Goal: Task Accomplishment & Management: Complete application form

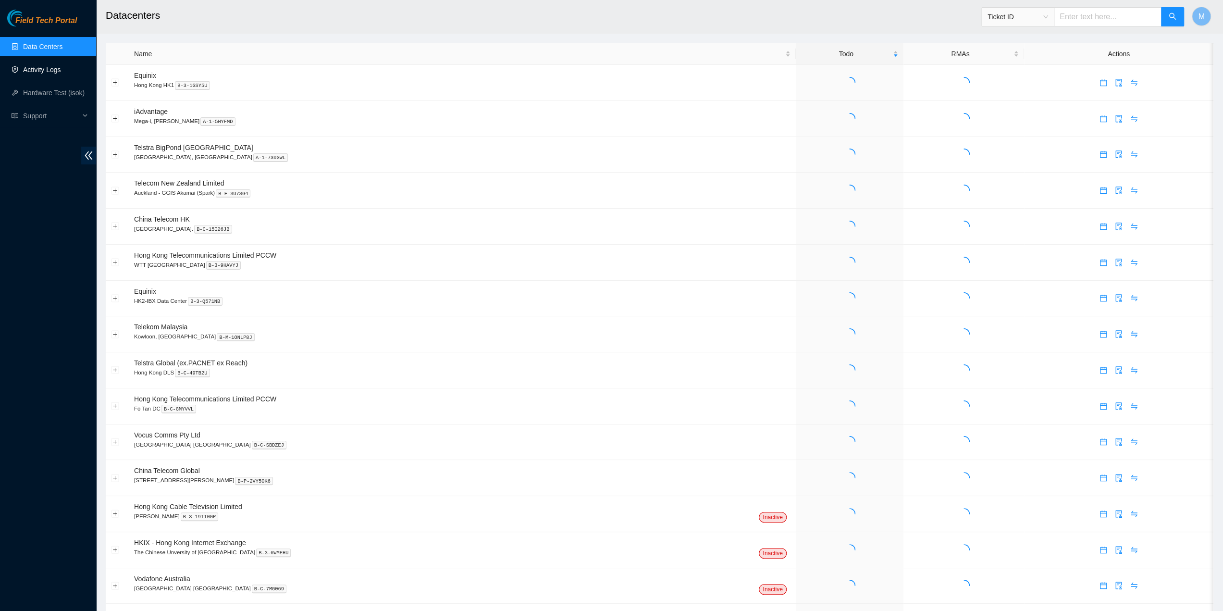
click at [49, 66] on link "Activity Logs" at bounding box center [42, 70] width 38 height 8
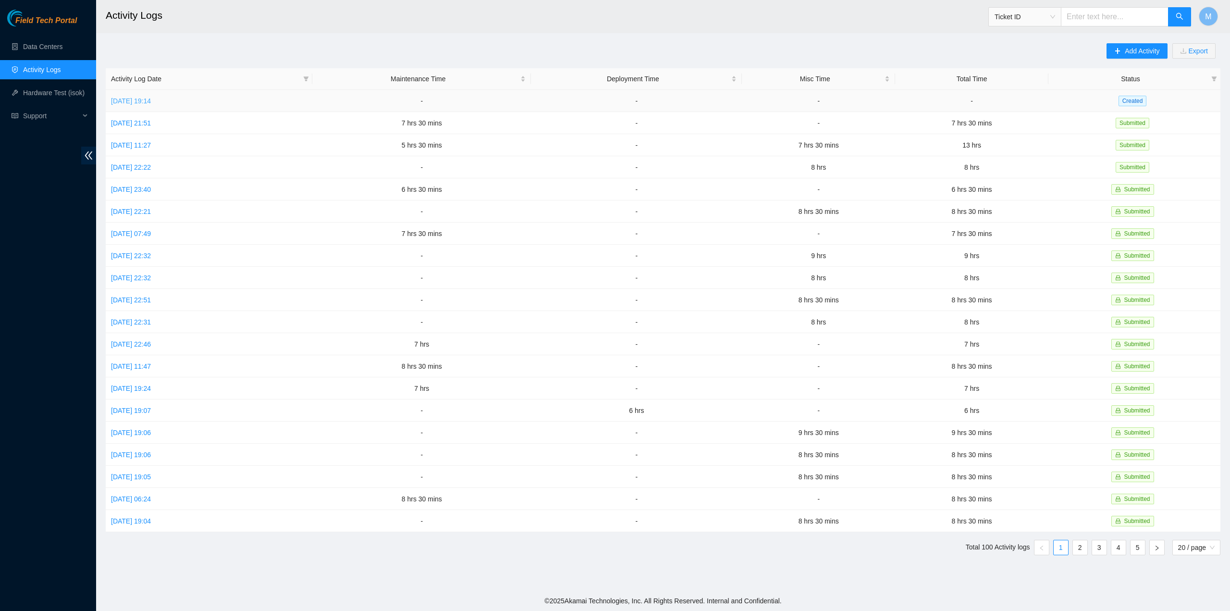
click at [140, 97] on link "[DATE] 19:14" at bounding box center [131, 101] width 40 height 8
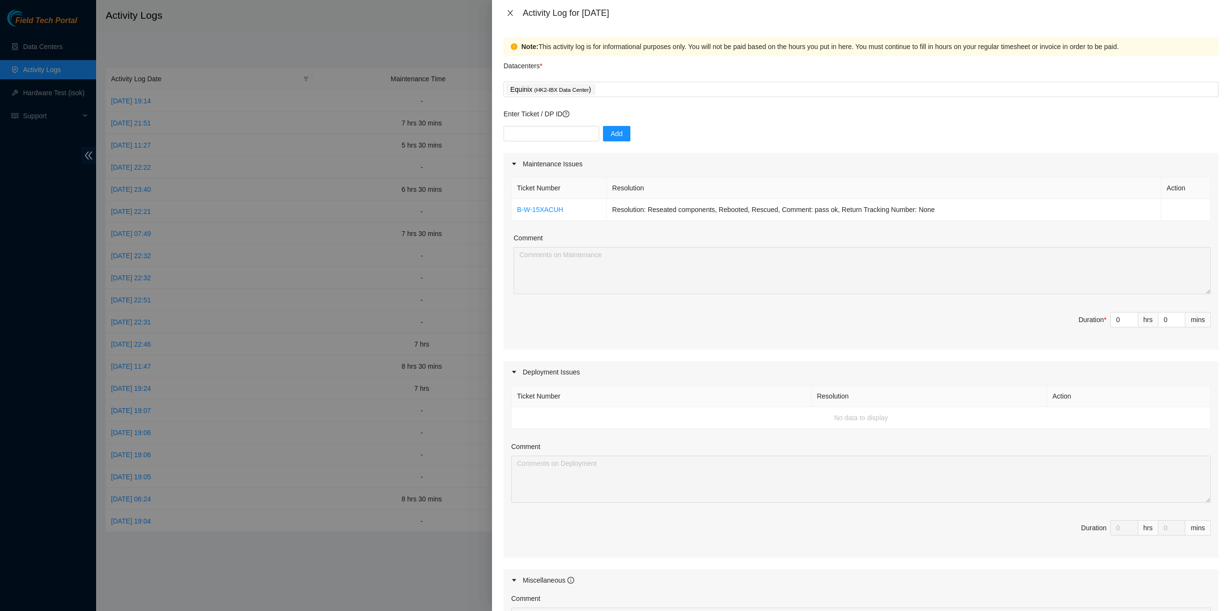
click at [506, 13] on icon "close" at bounding box center [510, 13] width 8 height 8
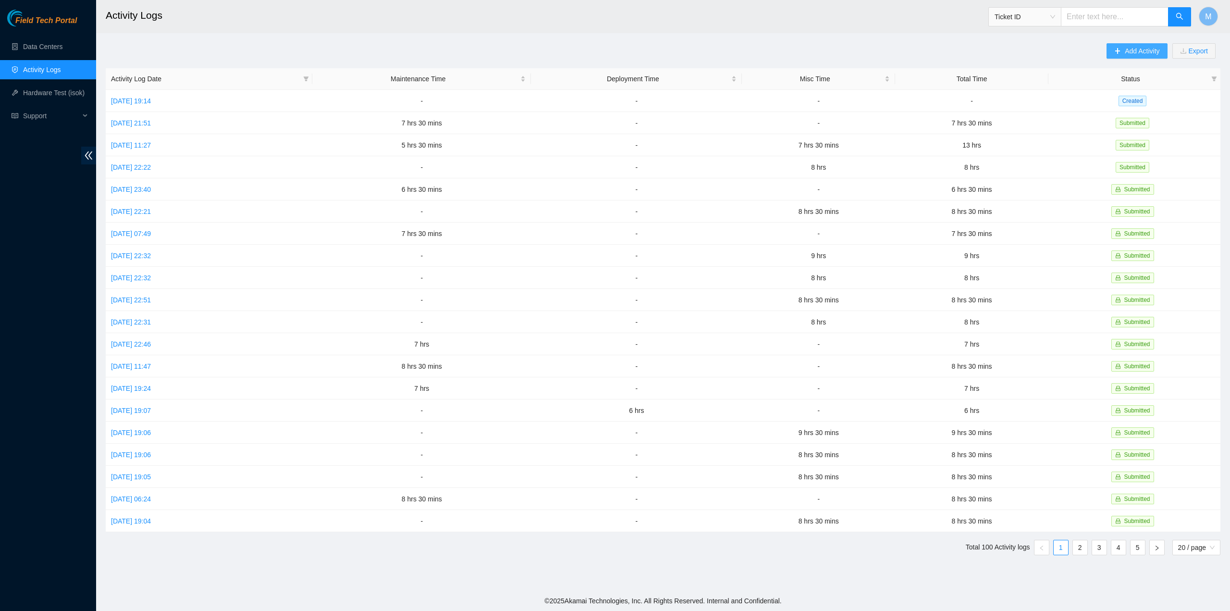
click at [1137, 56] on button "Add Activity" at bounding box center [1137, 50] width 61 height 15
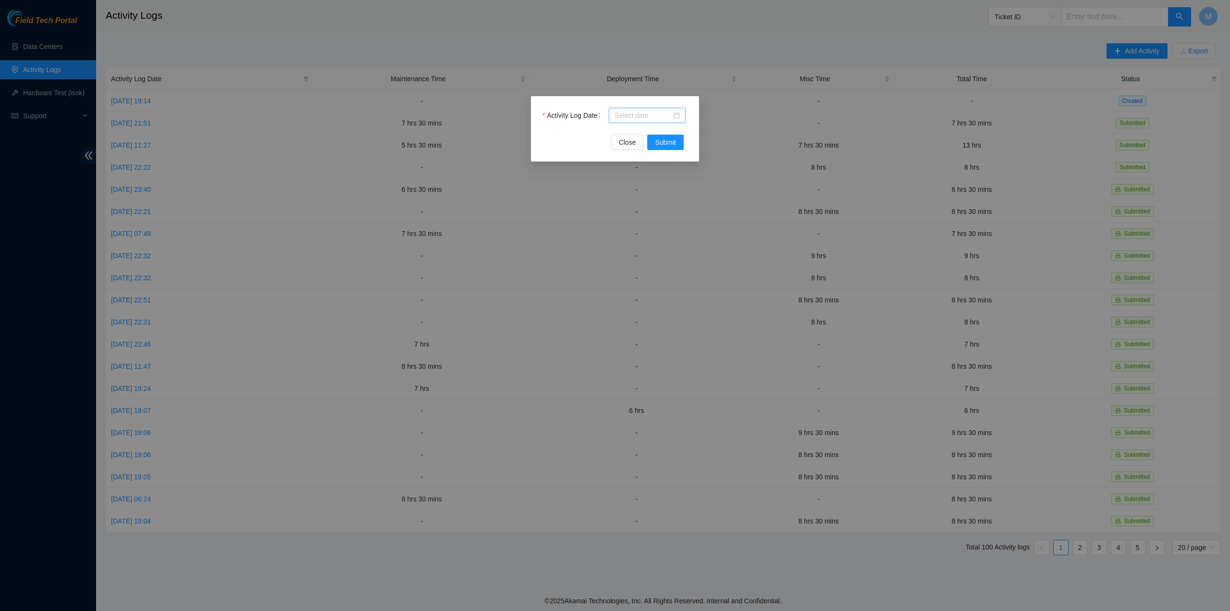
click at [624, 116] on input "Activity Log Date" at bounding box center [643, 115] width 57 height 11
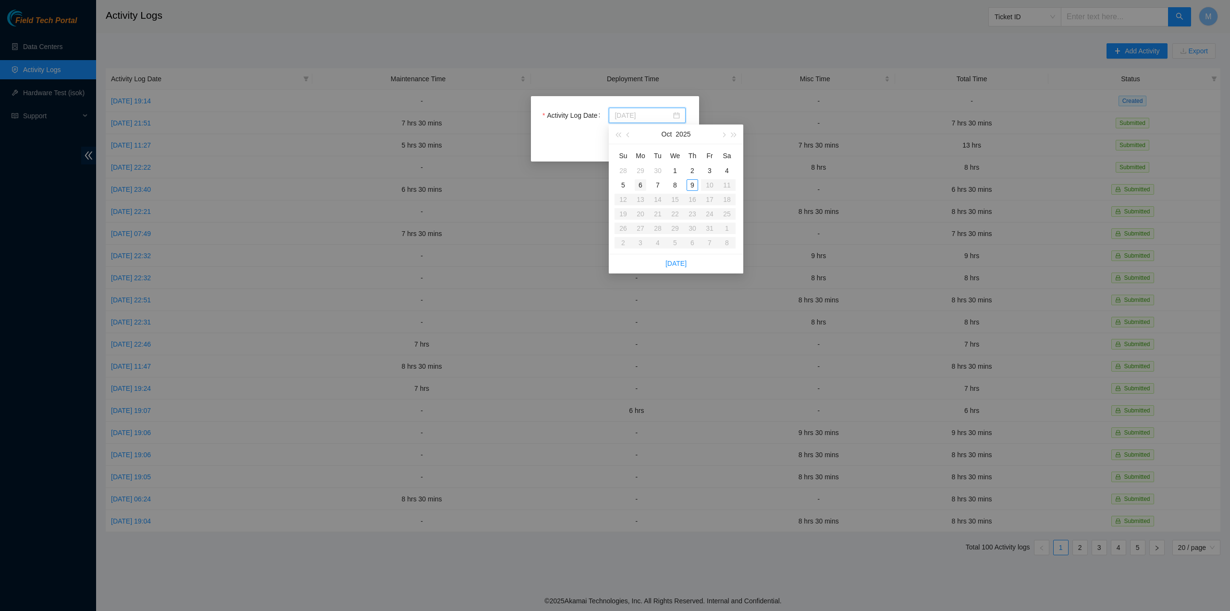
type input "[DATE]"
click at [640, 182] on div "6" at bounding box center [641, 185] width 12 height 12
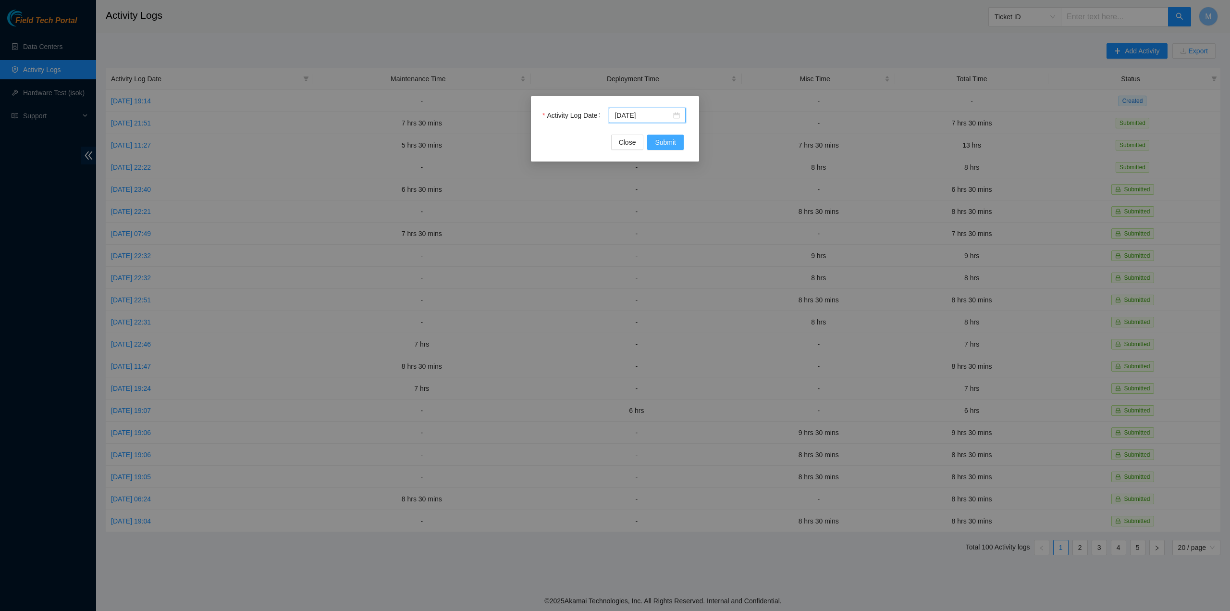
click at [664, 149] on button "Submit" at bounding box center [665, 142] width 37 height 15
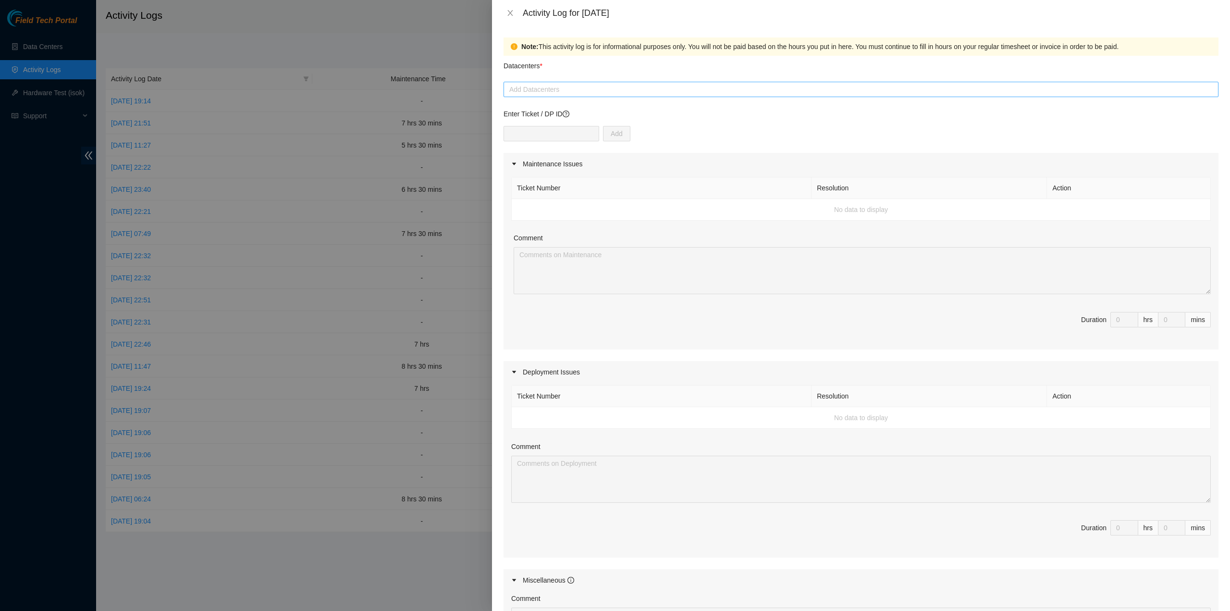
drag, startPoint x: 640, startPoint y: 103, endPoint x: 635, endPoint y: 93, distance: 11.0
click at [638, 102] on form "Datacenters * Add Datacenters Enter Ticket / DP ID Add Maintenance Issues Ticke…" at bounding box center [861, 421] width 715 height 730
click at [635, 92] on div at bounding box center [861, 90] width 710 height 12
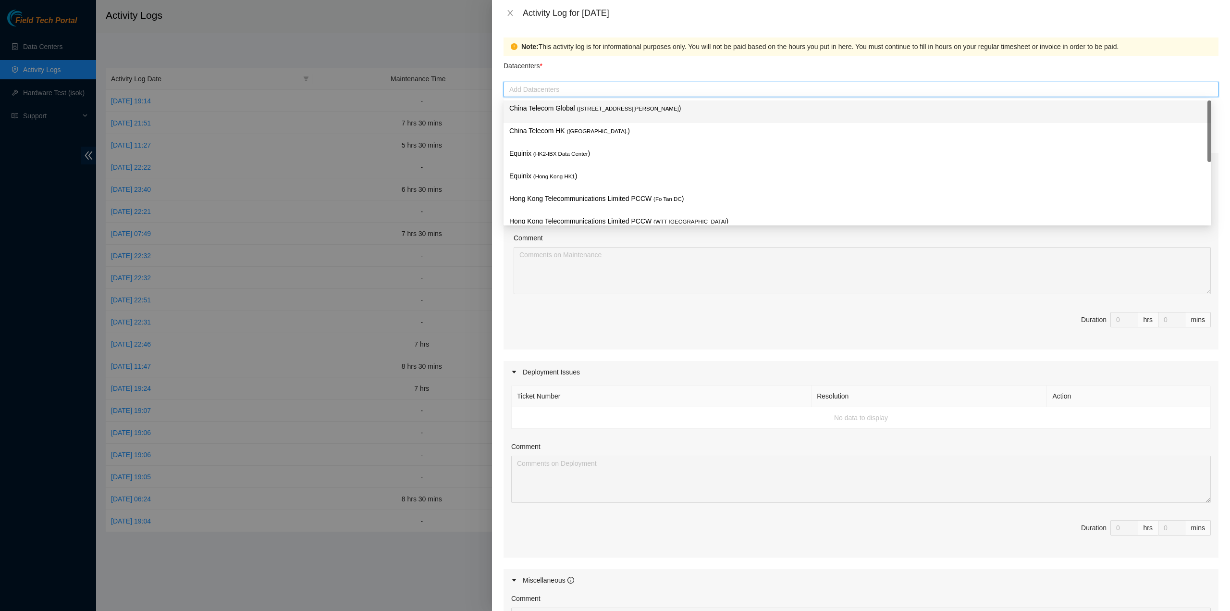
click at [612, 112] on p "China Telecom Global ( [STREET_ADDRESS][PERSON_NAME] )" at bounding box center [857, 108] width 696 height 11
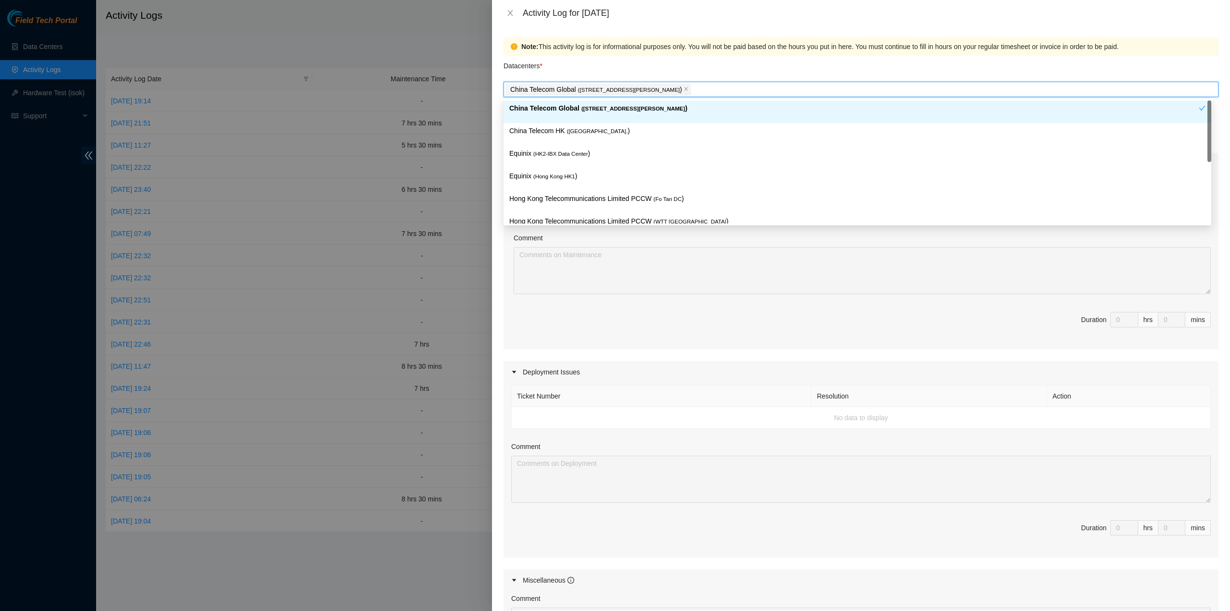
click at [579, 133] on span "( [GEOGRAPHIC_DATA]." at bounding box center [597, 131] width 61 height 6
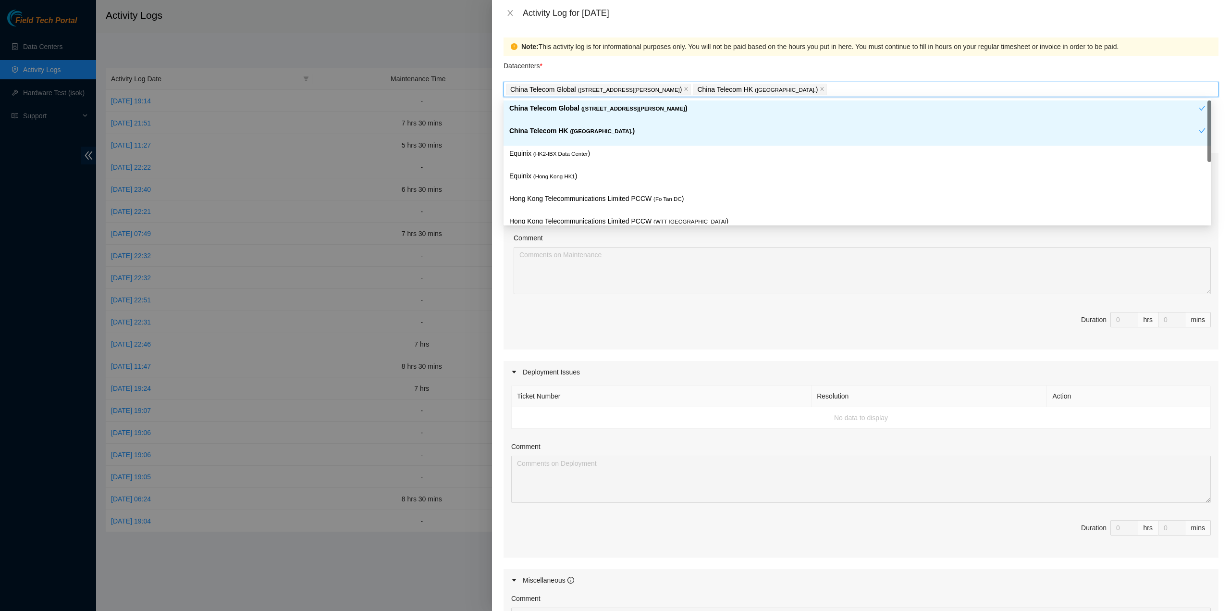
click at [570, 157] on p "Equinix ( HK2-IBX Data Center )" at bounding box center [857, 153] width 696 height 11
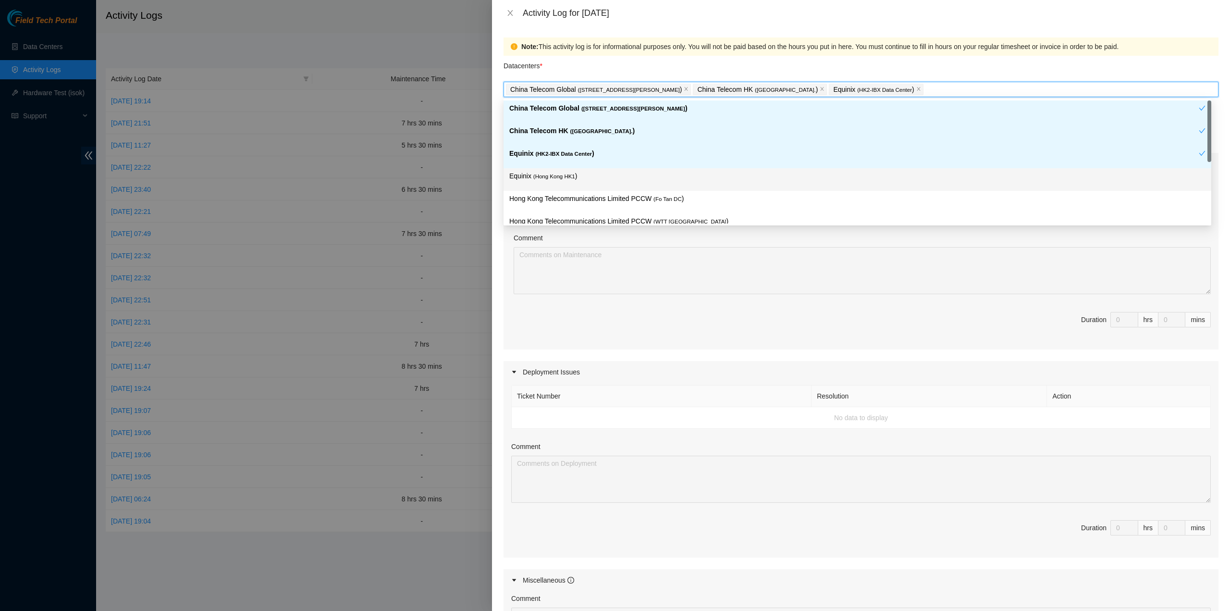
click at [569, 174] on span "( [GEOGRAPHIC_DATA] HK1" at bounding box center [554, 176] width 42 height 6
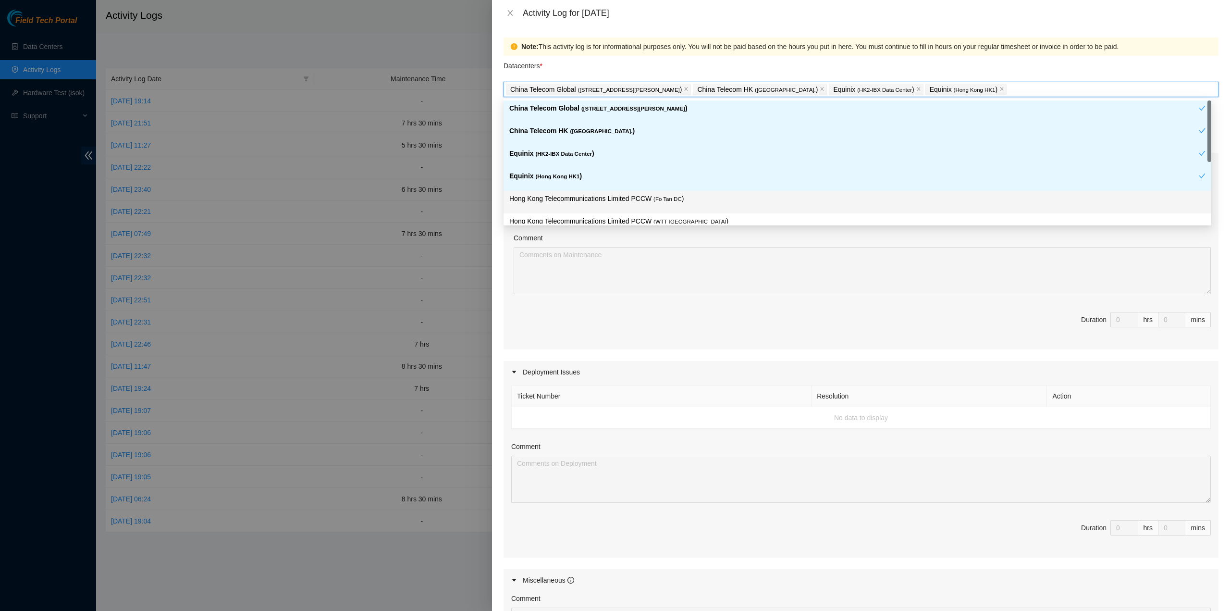
click at [571, 202] on p "Hong Kong Telecommunications Limited PCCW ( Fo Tan DC )" at bounding box center [857, 198] width 696 height 11
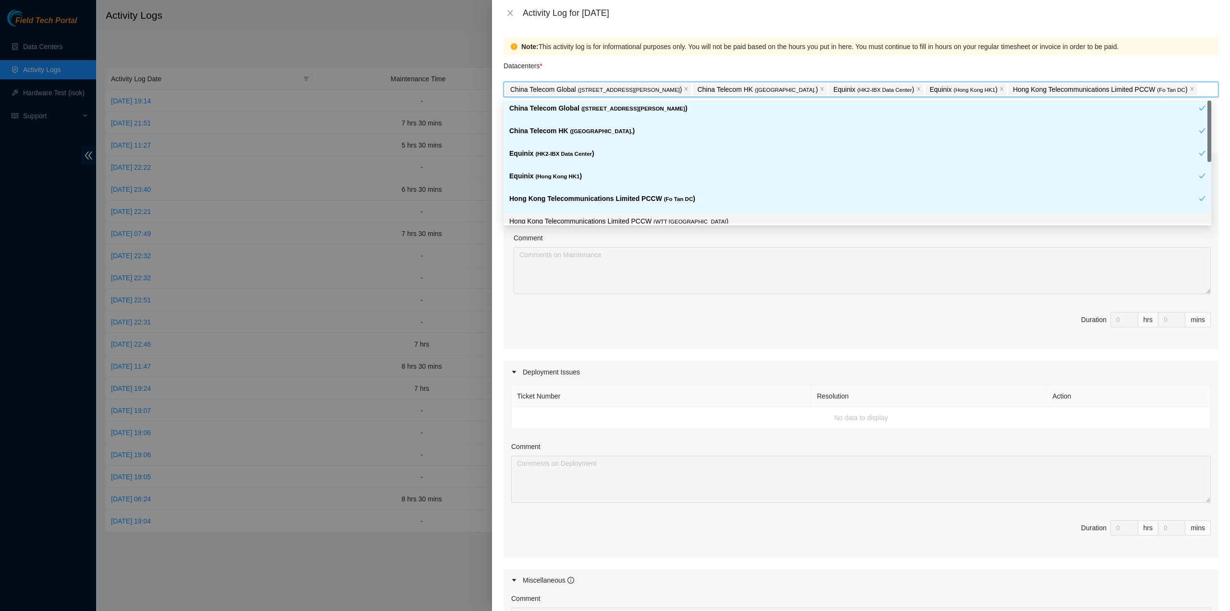
click at [579, 216] on p "Hong Kong Telecommunications Limited PCCW ( WTT [GEOGRAPHIC_DATA] )" at bounding box center [857, 221] width 696 height 11
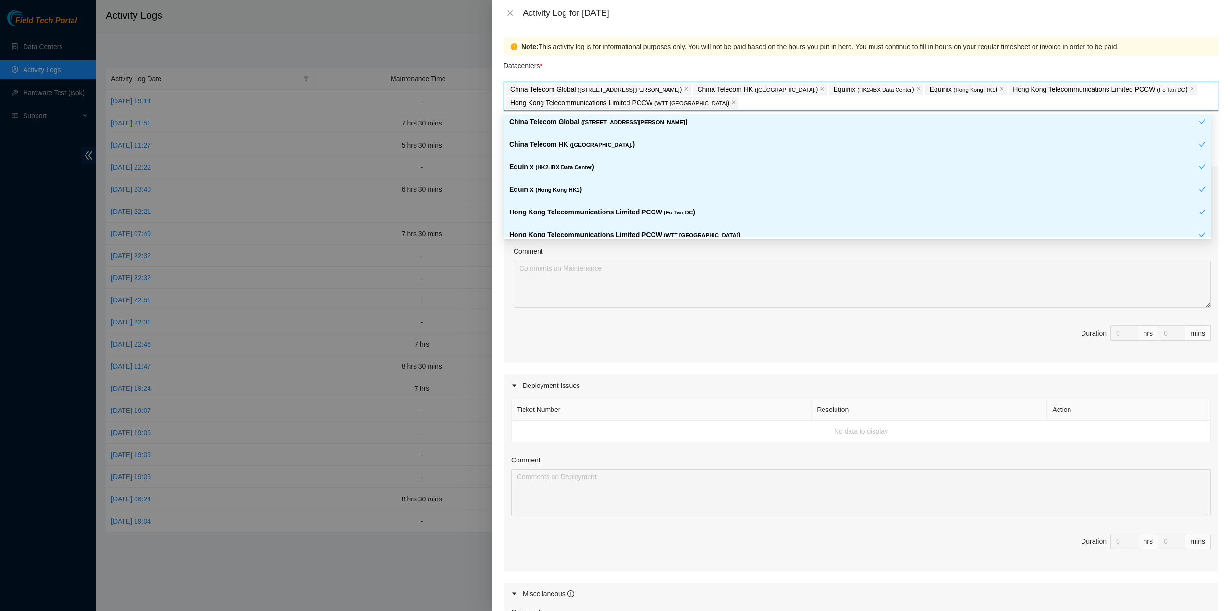
scroll to position [96, 0]
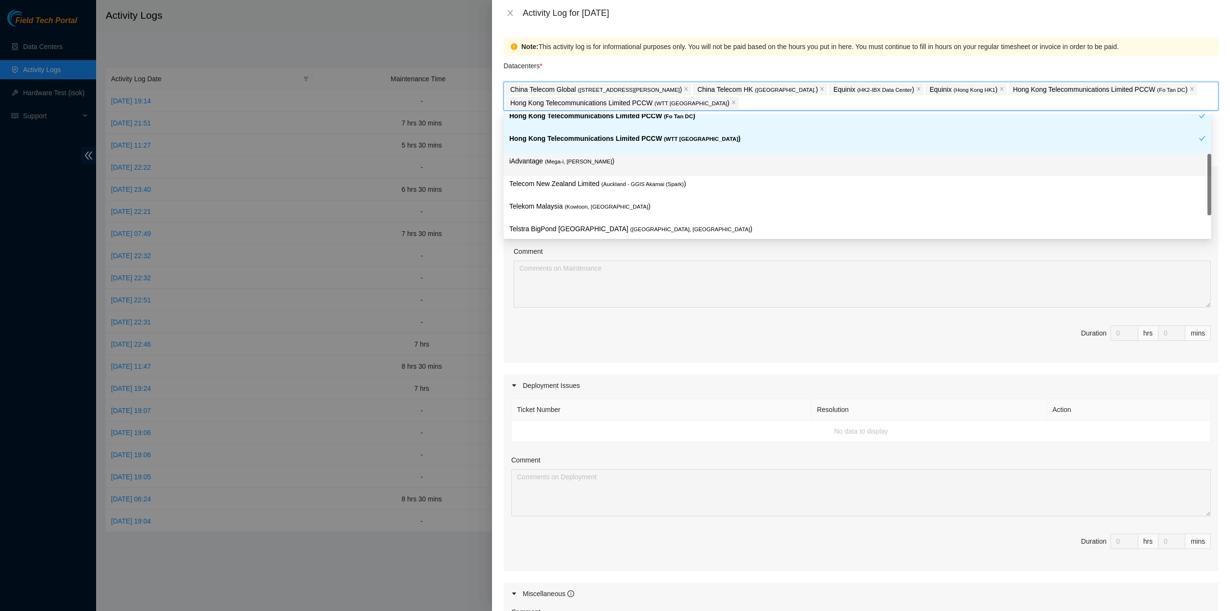
drag, startPoint x: 594, startPoint y: 163, endPoint x: 603, endPoint y: 193, distance: 31.4
click at [594, 162] on p "iAdvantage ( Mega-i, Chai Wan )" at bounding box center [857, 161] width 696 height 11
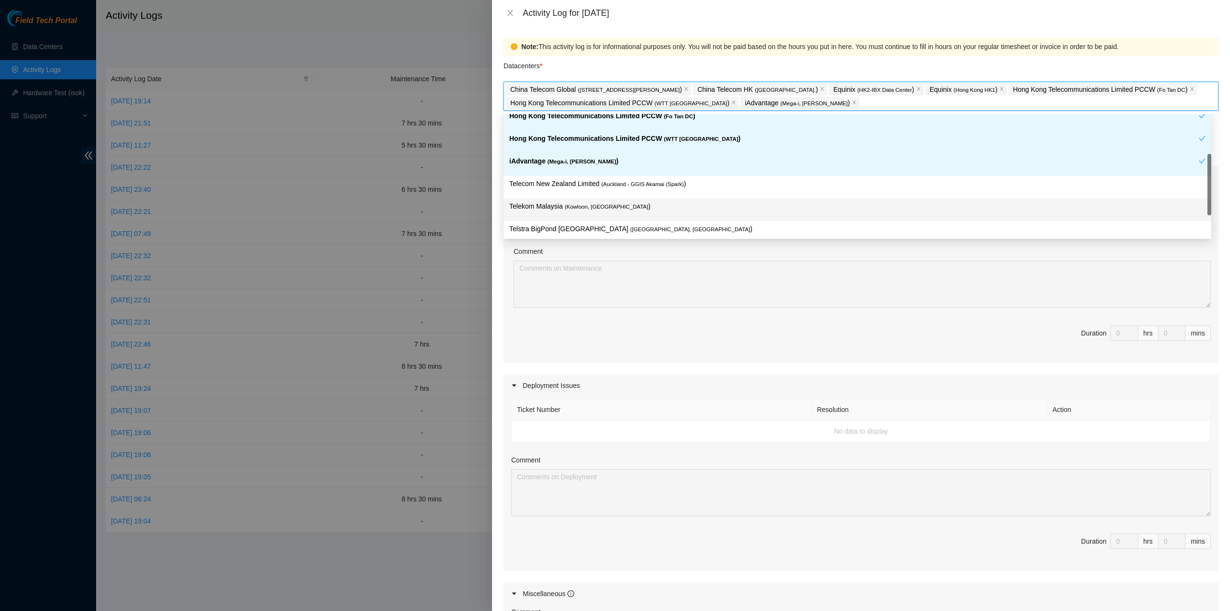
click at [603, 207] on span "( Kowloon, [GEOGRAPHIC_DATA]" at bounding box center [607, 207] width 84 height 6
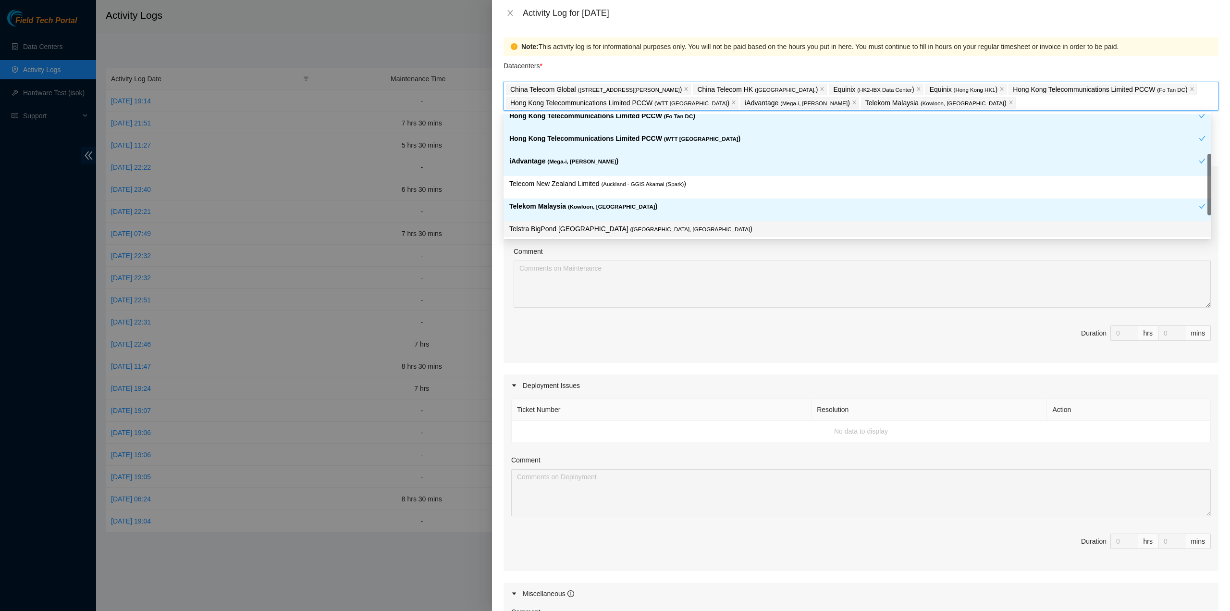
click at [630, 229] on span "( [GEOGRAPHIC_DATA], [GEOGRAPHIC_DATA]" at bounding box center [690, 229] width 120 height 6
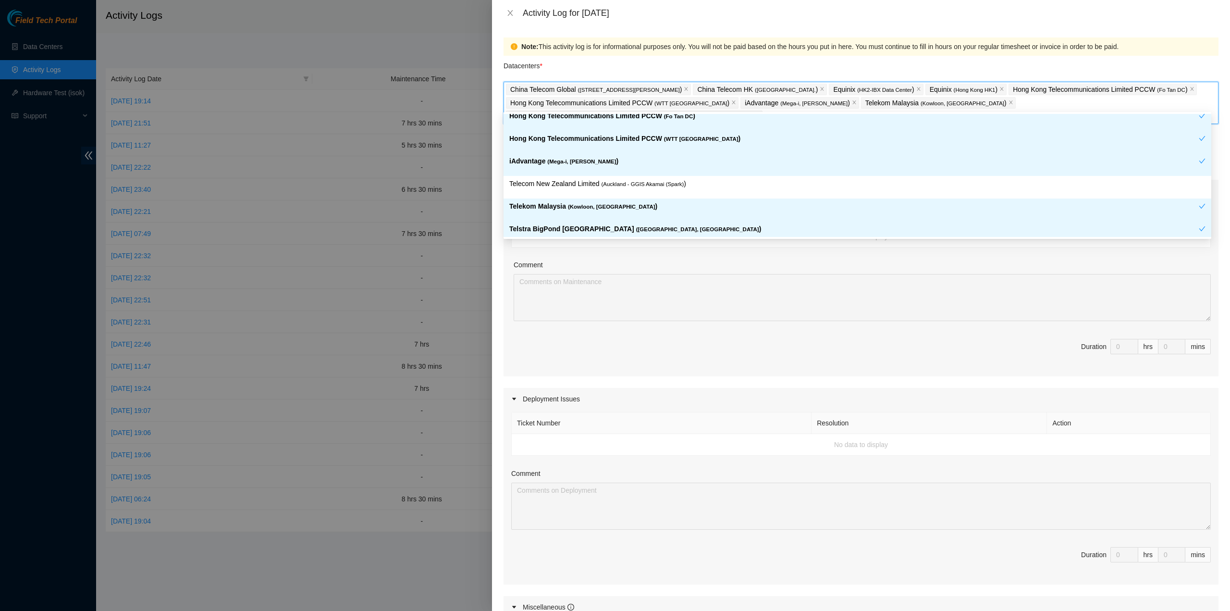
drag, startPoint x: 630, startPoint y: 227, endPoint x: 635, endPoint y: 229, distance: 4.9
click at [636, 227] on span "( [GEOGRAPHIC_DATA], [GEOGRAPHIC_DATA]" at bounding box center [697, 229] width 123 height 6
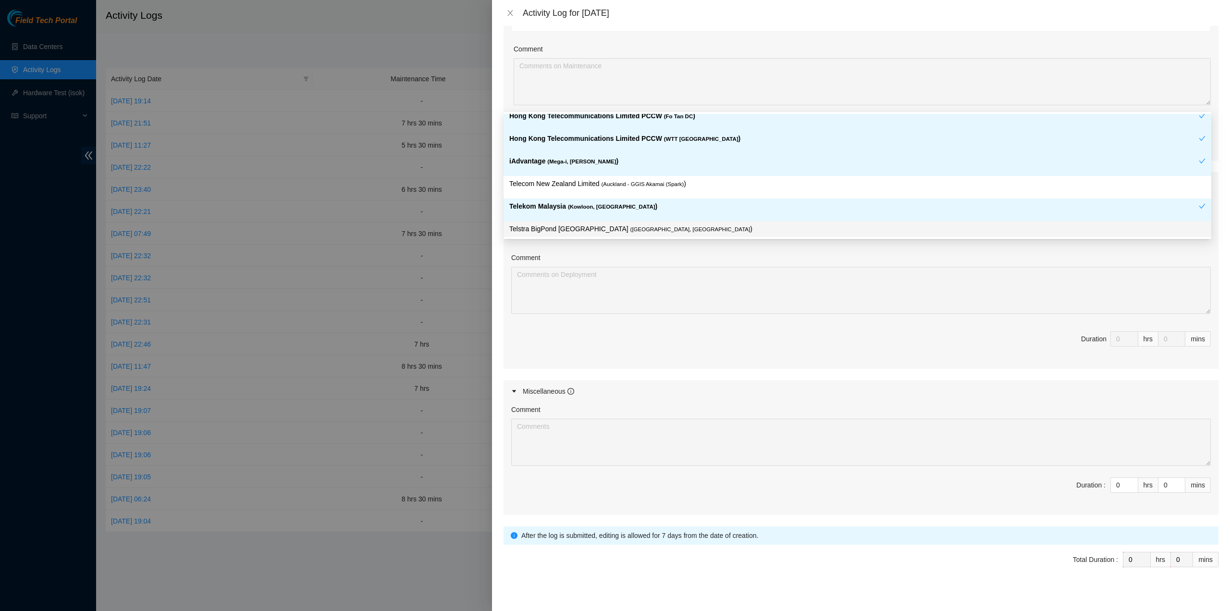
scroll to position [208, 0]
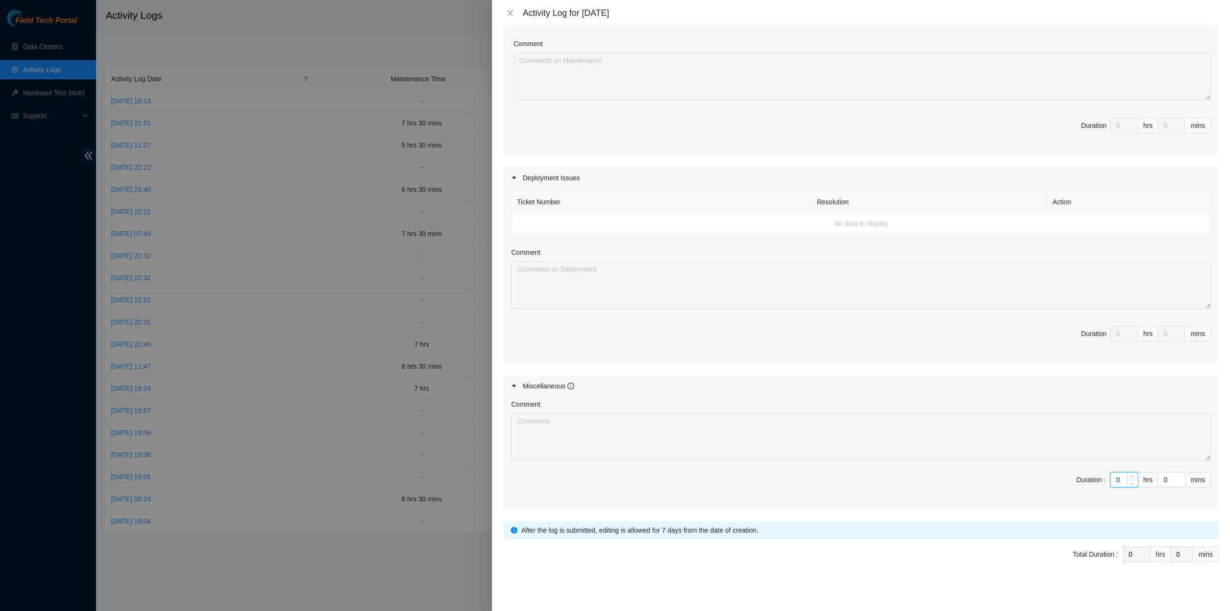
drag, startPoint x: 1113, startPoint y: 477, endPoint x: 1097, endPoint y: 475, distance: 15.5
click at [1097, 475] on span "Duration : 0 hrs 0 mins" at bounding box center [861, 485] width 700 height 27
type input "8"
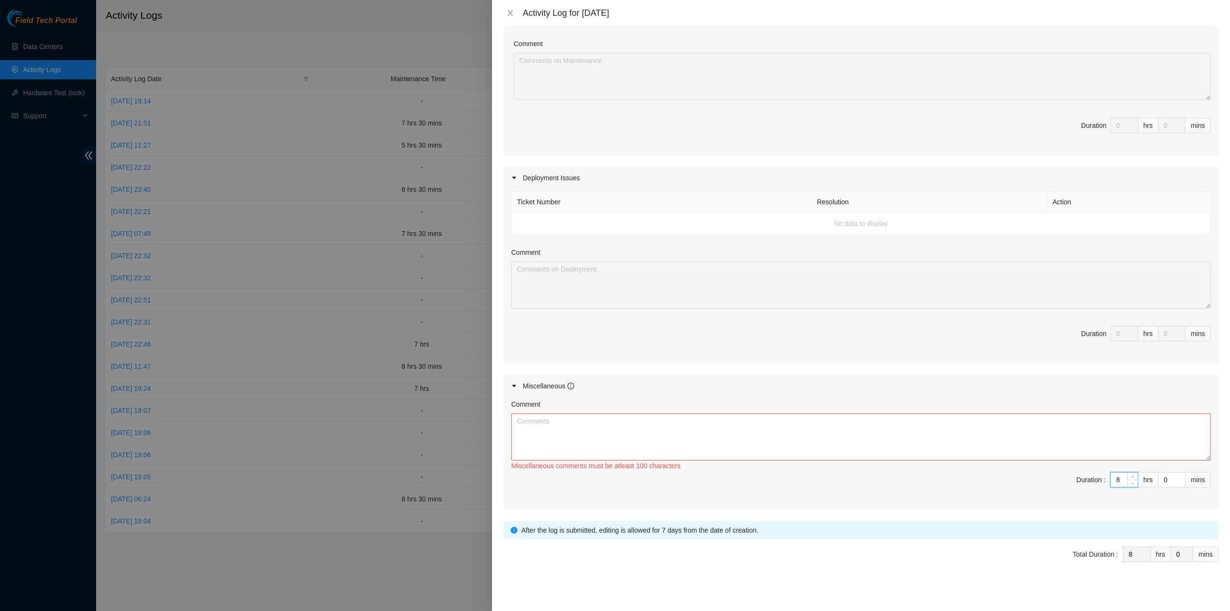
type input "8"
type input "3"
type input "30"
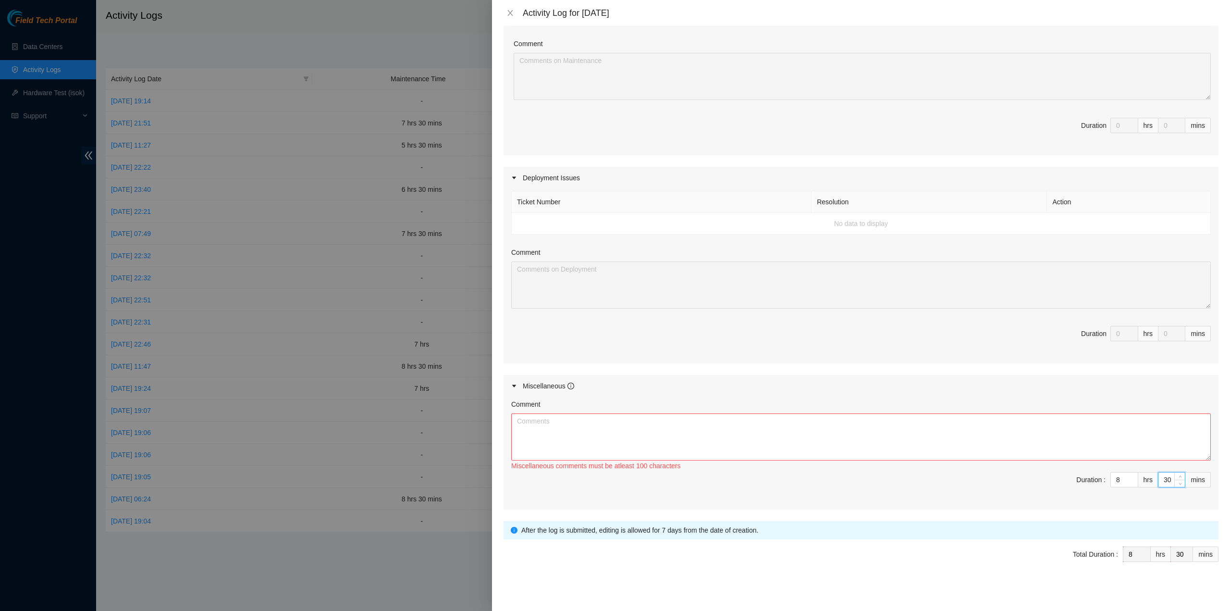
type input "30"
click at [880, 434] on textarea "Comment" at bounding box center [861, 436] width 700 height 47
paste textarea "Comment Comment Comment ……………………………………………………. Arranging and coordinating statio…"
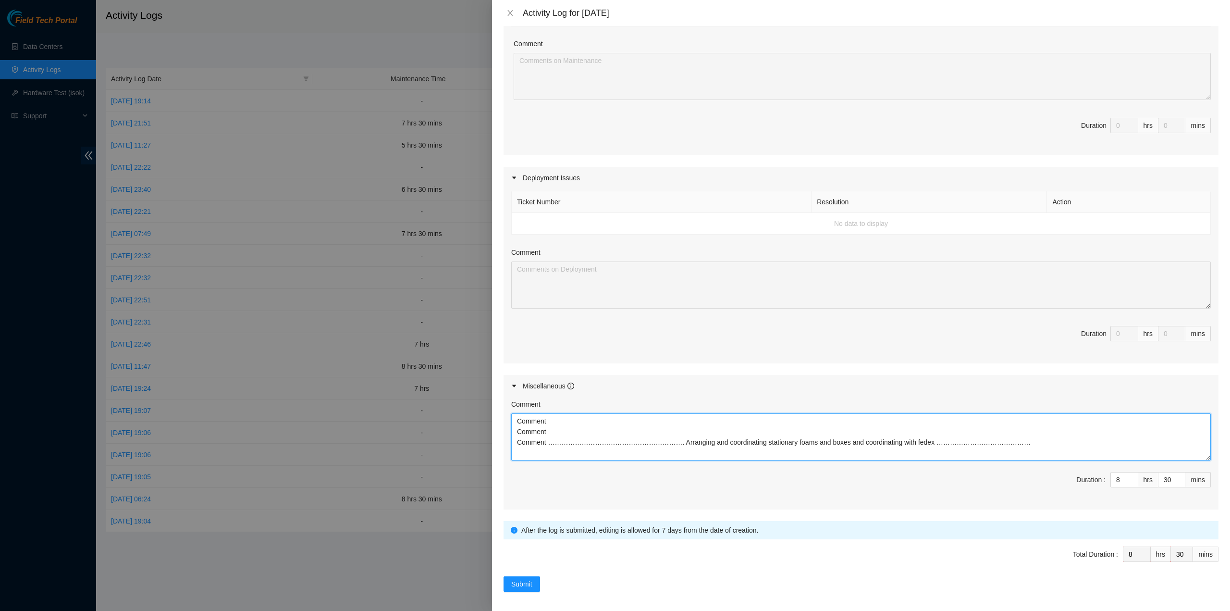
type textarea "Comment Comment Comment ……………………………………………………. Arranging and coordinating statio…"
click at [529, 570] on form "Datacenters * China Telecom Global ( [STREET_ADDRESS][PERSON_NAME] Telecom HK (…" at bounding box center [861, 219] width 715 height 743
click at [532, 576] on button "Submit" at bounding box center [522, 583] width 37 height 15
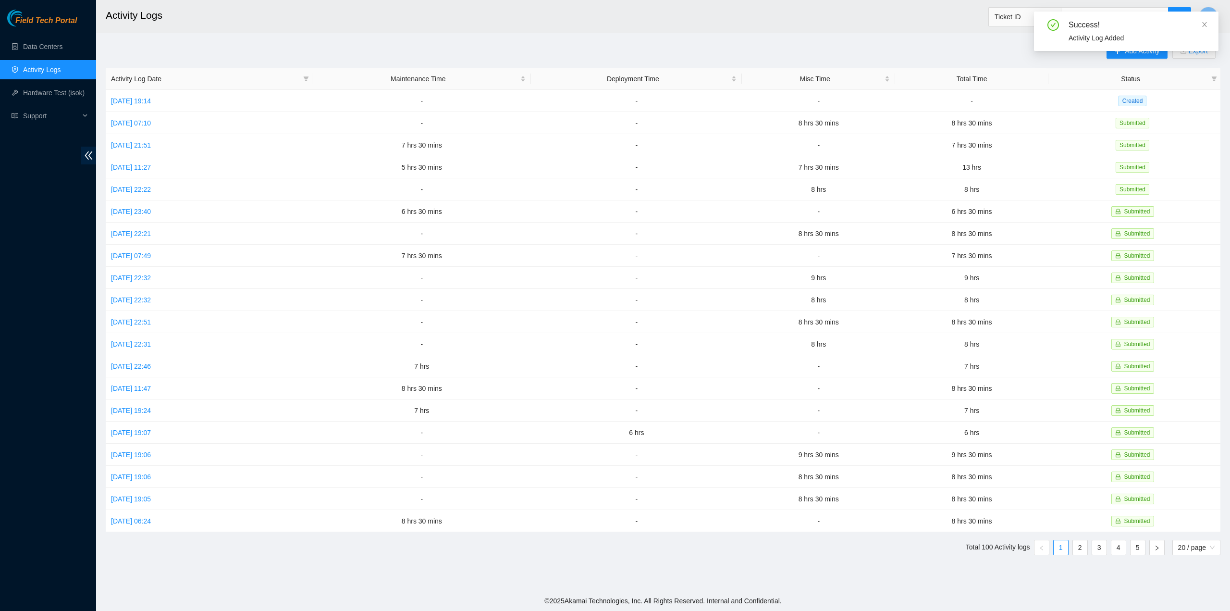
drag, startPoint x: 1205, startPoint y: 24, endPoint x: 1194, endPoint y: 28, distance: 11.6
click at [1204, 24] on icon "close" at bounding box center [1204, 24] width 7 height 7
click at [1127, 48] on span "Add Activity" at bounding box center [1142, 51] width 35 height 11
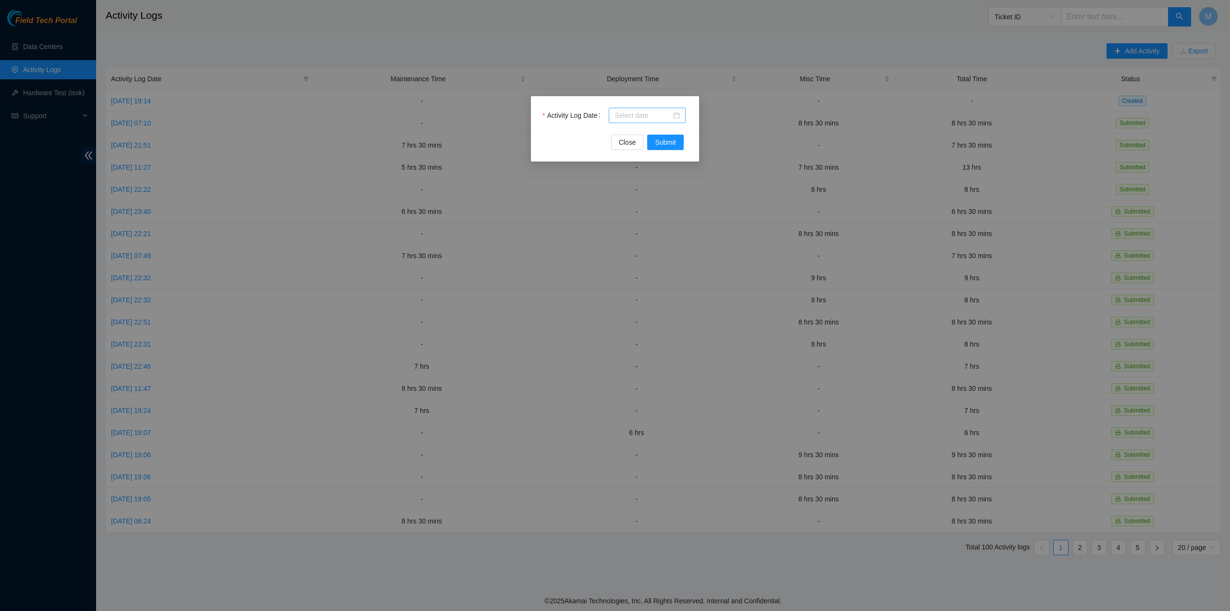
click at [640, 115] on input "Activity Log Date" at bounding box center [643, 115] width 57 height 11
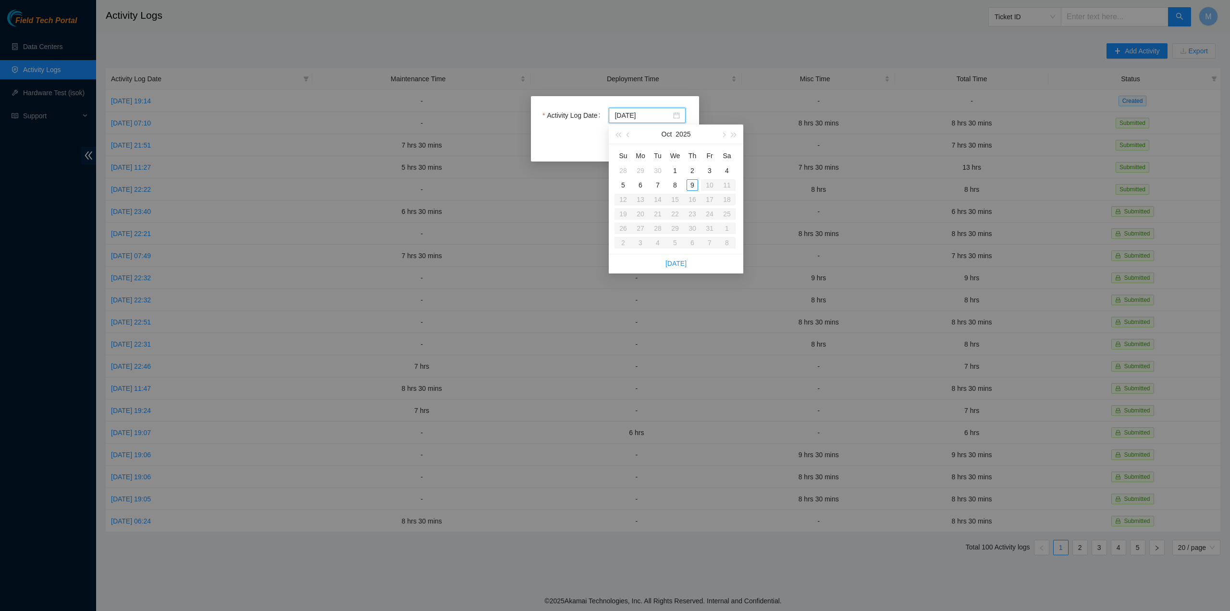
type input "[DATE]"
click at [660, 183] on div "7" at bounding box center [658, 185] width 12 height 12
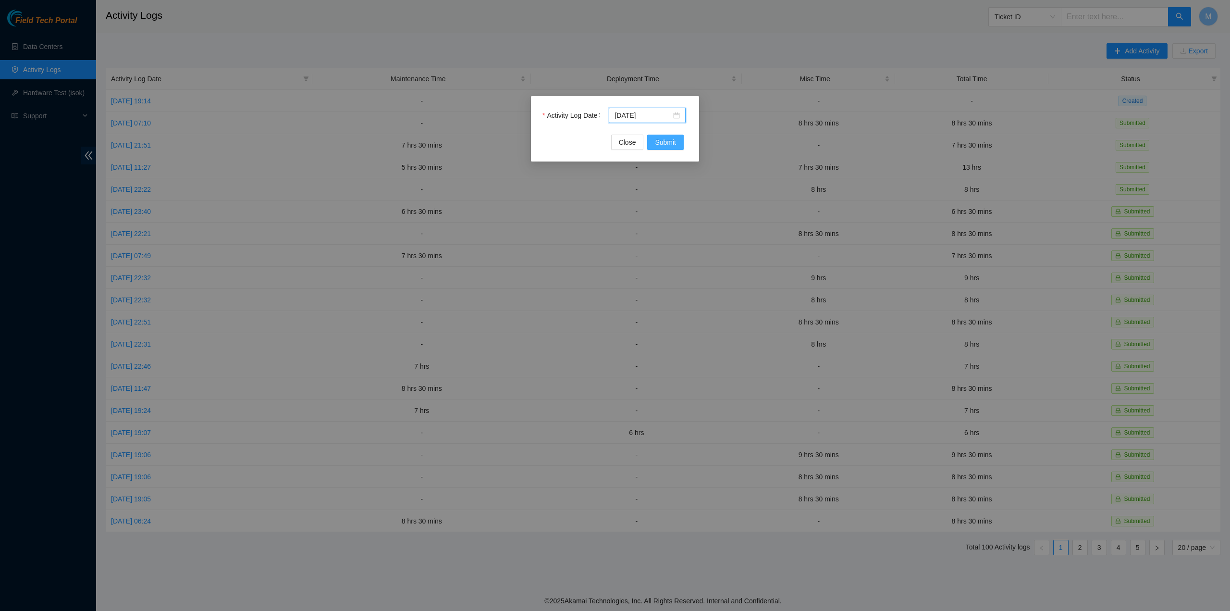
click at [669, 141] on span "Submit" at bounding box center [665, 142] width 21 height 11
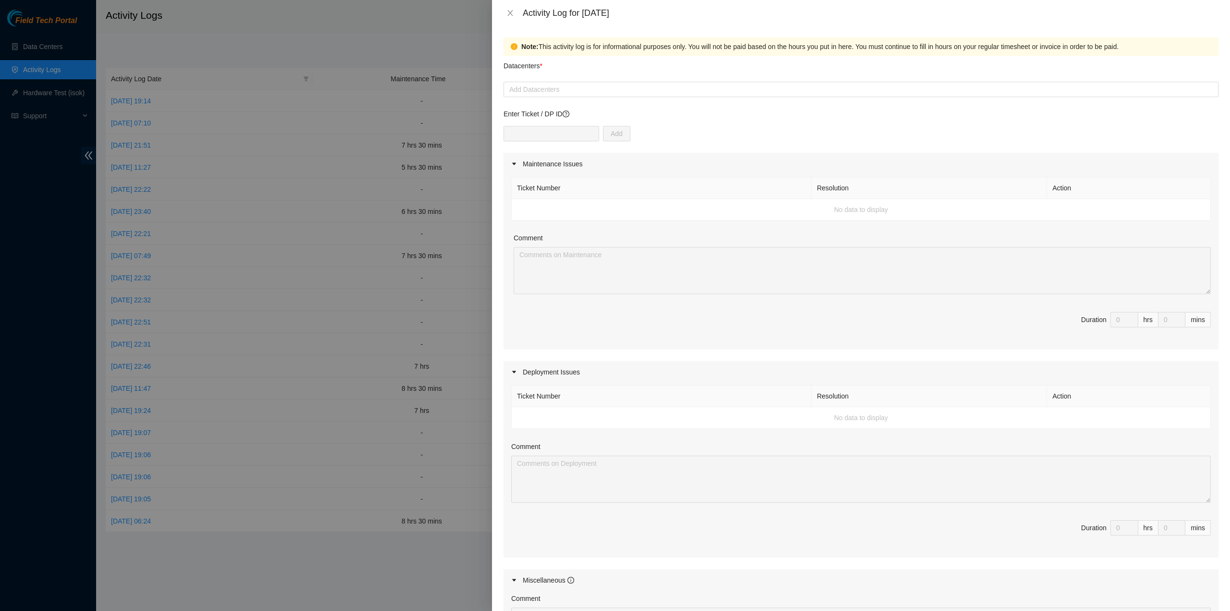
click at [645, 98] on form "Datacenters * Add Datacenters Enter Ticket / DP ID Add Maintenance Issues Ticke…" at bounding box center [861, 421] width 715 height 730
click at [642, 90] on div at bounding box center [861, 90] width 710 height 12
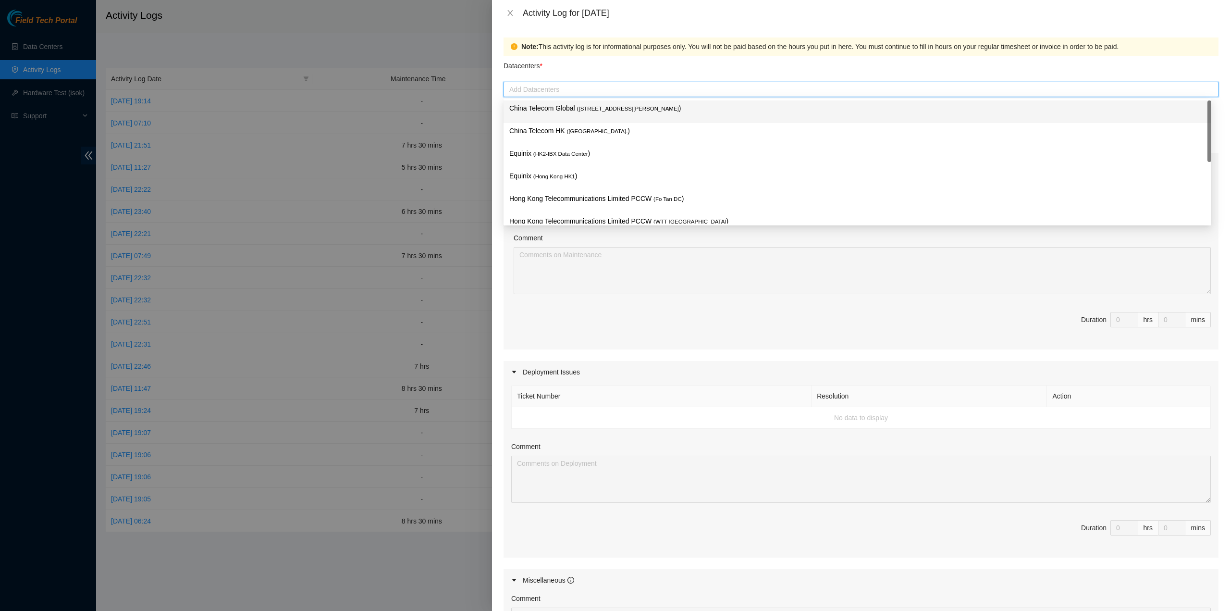
drag, startPoint x: 604, startPoint y: 116, endPoint x: 590, endPoint y: 127, distance: 17.5
click at [603, 116] on div "China Telecom Global ( [STREET_ADDRESS][PERSON_NAME] )" at bounding box center [857, 112] width 696 height 18
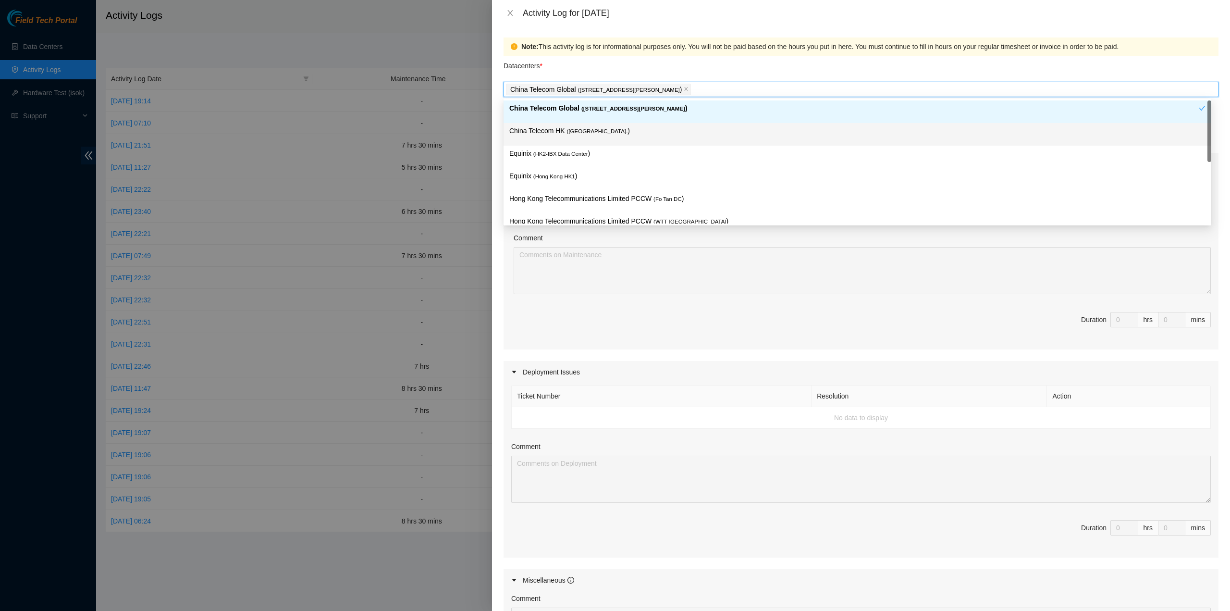
drag, startPoint x: 581, startPoint y: 130, endPoint x: 577, endPoint y: 151, distance: 21.7
click at [581, 131] on span "( [GEOGRAPHIC_DATA]." at bounding box center [597, 131] width 61 height 6
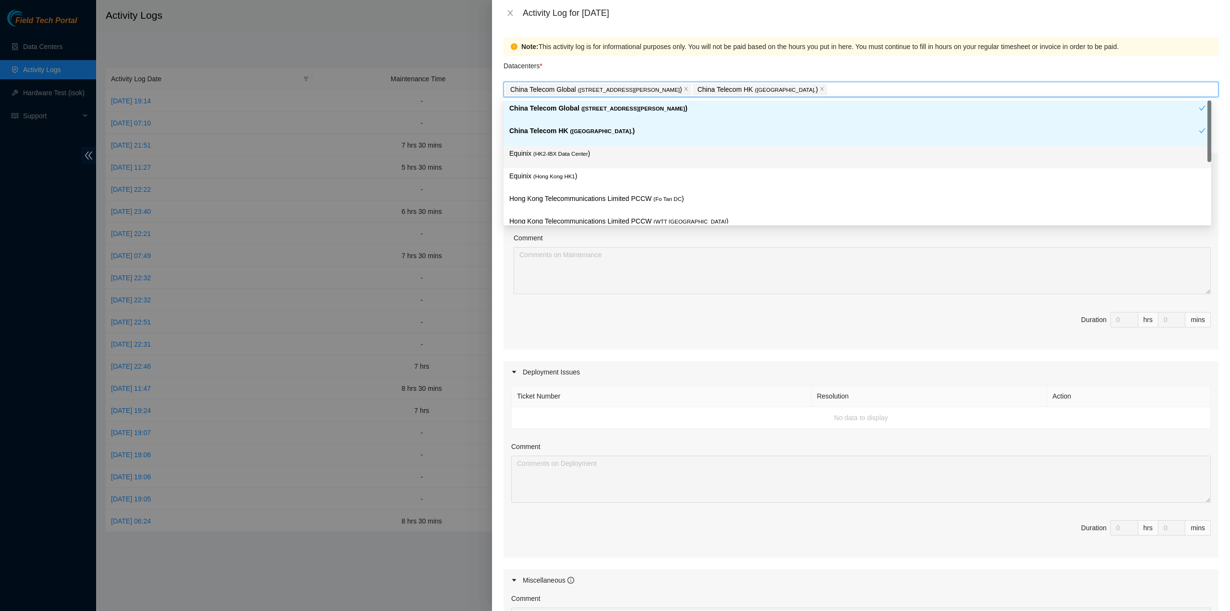
click at [578, 161] on div "Equinix ( HK2-IBX Data Center )" at bounding box center [857, 157] width 696 height 18
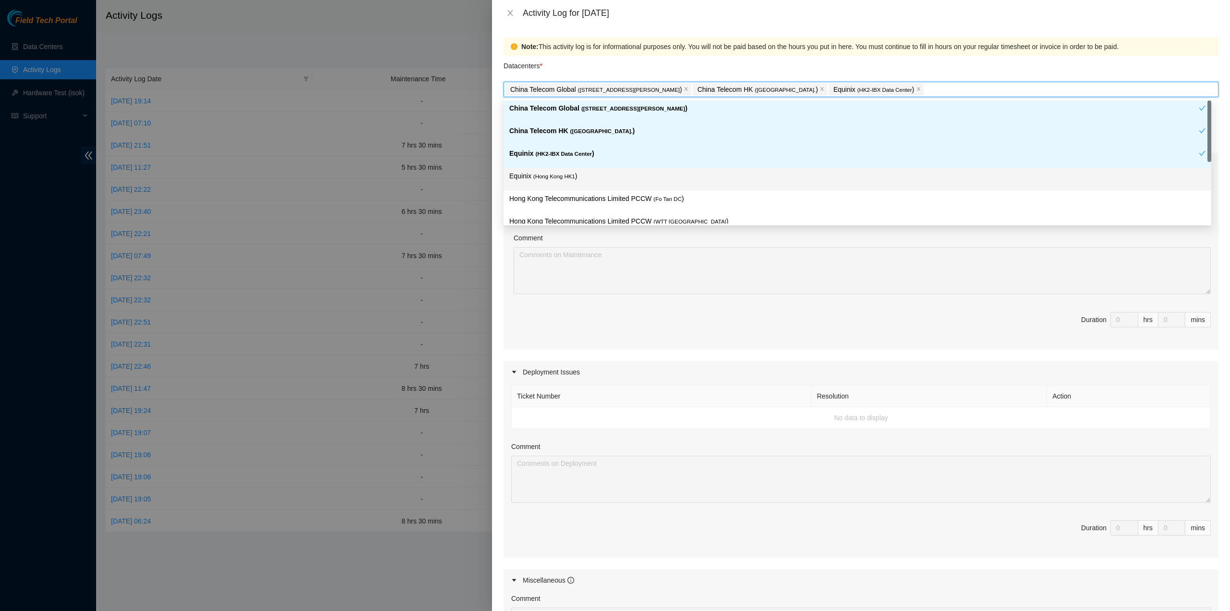
click at [577, 180] on p "Equinix ( [GEOGRAPHIC_DATA] HK1 )" at bounding box center [857, 176] width 696 height 11
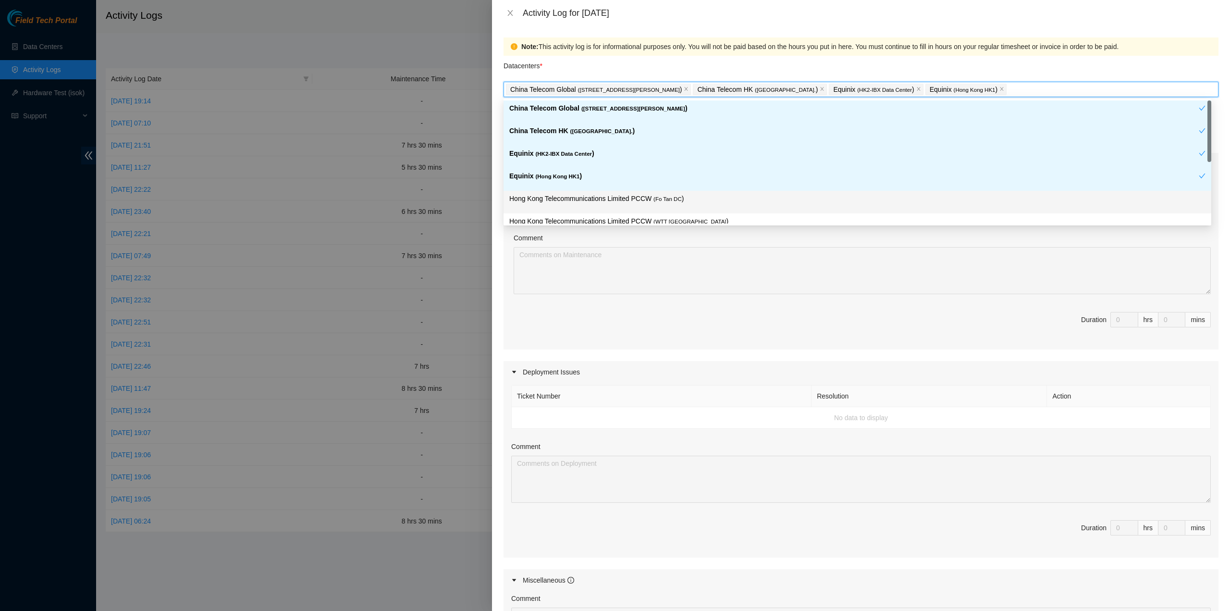
drag, startPoint x: 602, startPoint y: 197, endPoint x: 605, endPoint y: 201, distance: 5.2
click at [603, 197] on p "Hong Kong Telecommunications Limited PCCW ( Fo Tan DC )" at bounding box center [857, 198] width 696 height 11
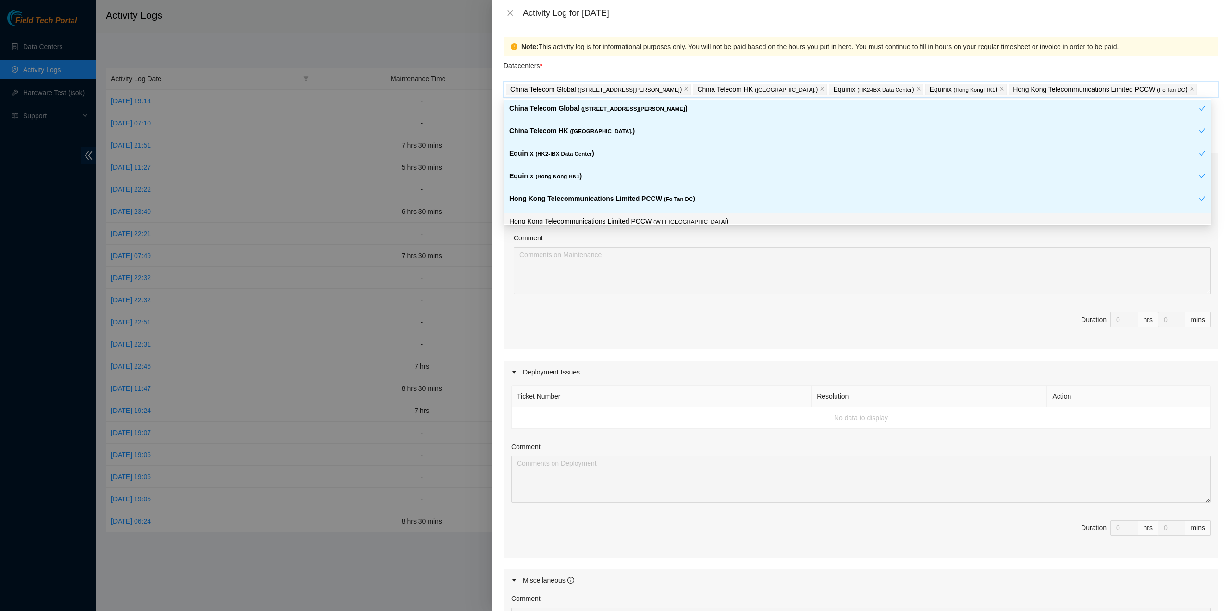
click at [624, 218] on p "Hong Kong Telecommunications Limited PCCW ( WTT [GEOGRAPHIC_DATA] )" at bounding box center [857, 221] width 696 height 11
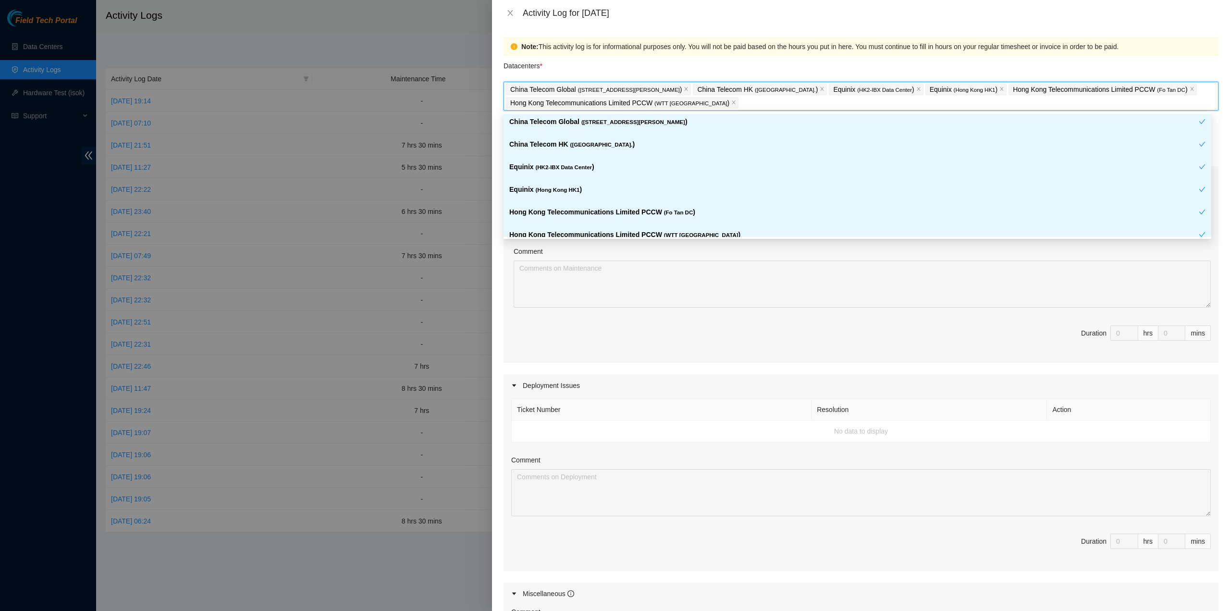
scroll to position [48, 0]
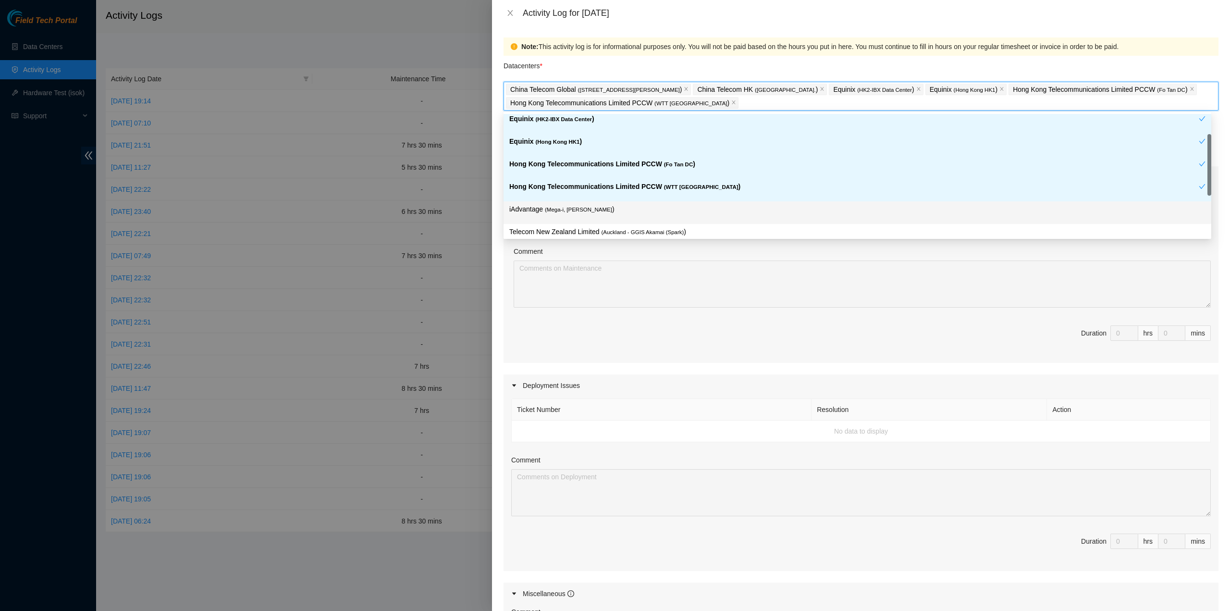
drag, startPoint x: 636, startPoint y: 210, endPoint x: 682, endPoint y: 214, distance: 46.3
click at [636, 210] on p "iAdvantage ( Mega-i, Chai Wan )" at bounding box center [857, 209] width 696 height 11
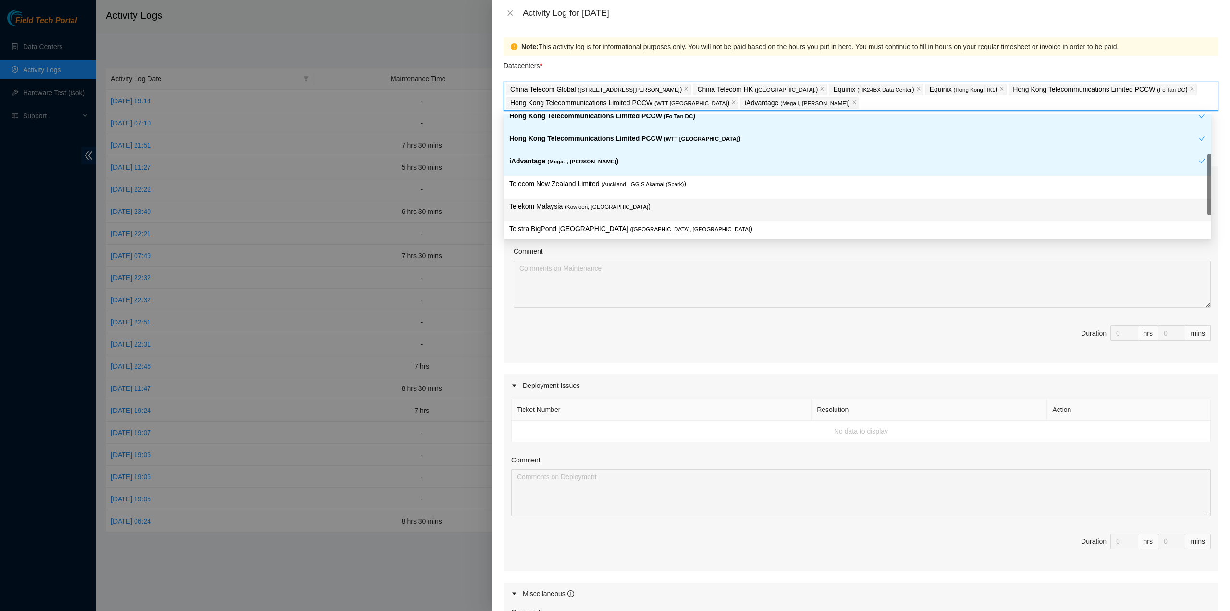
click at [641, 207] on p "Telekom Malaysia ( [GEOGRAPHIC_DATA], [GEOGRAPHIC_DATA] )" at bounding box center [857, 206] width 696 height 11
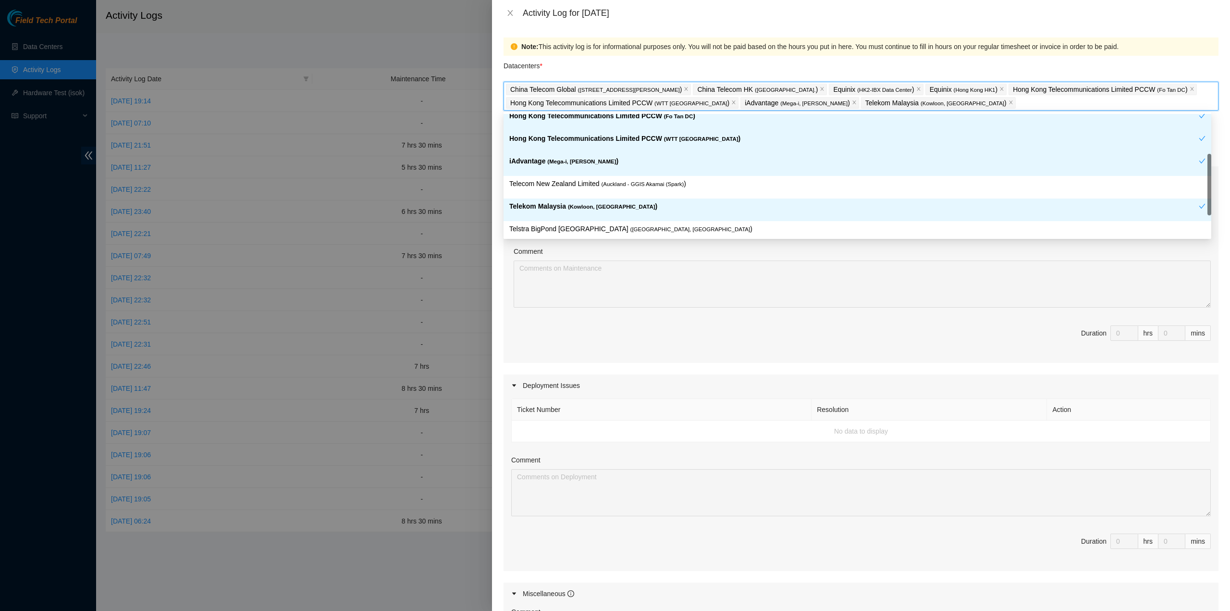
scroll to position [148, 0]
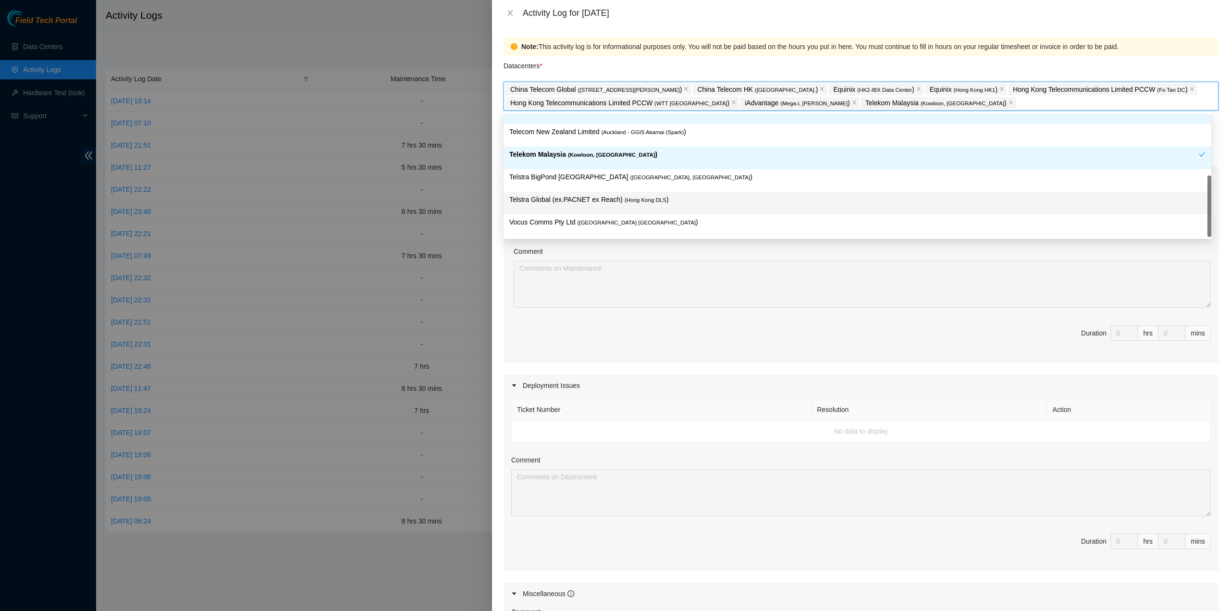
click at [643, 200] on span "( Hong Kong DLS" at bounding box center [646, 200] width 42 height 6
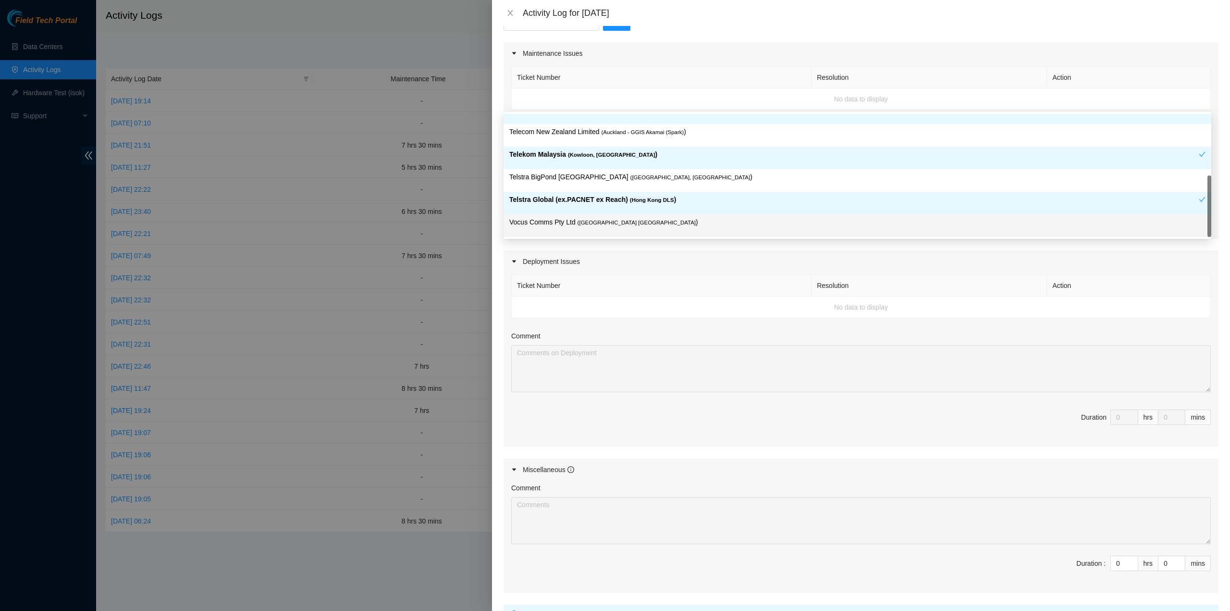
scroll to position [208, 0]
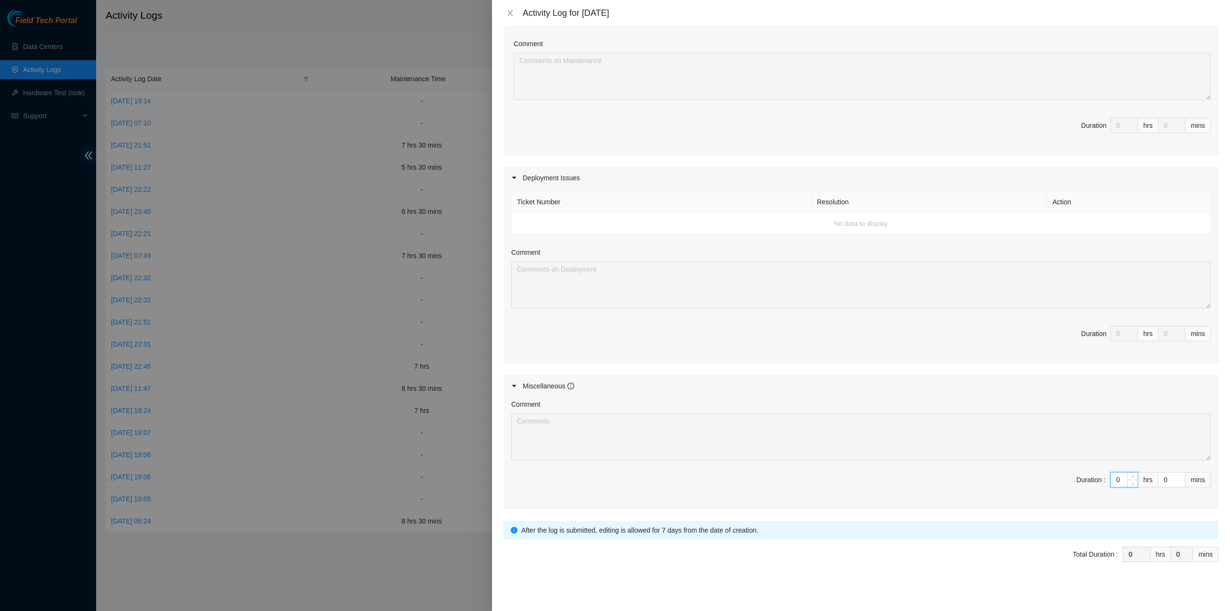
drag, startPoint x: 1105, startPoint y: 476, endPoint x: 1095, endPoint y: 475, distance: 10.7
click at [1095, 475] on span "Duration : 0 hrs 0 mins" at bounding box center [861, 485] width 700 height 27
type input "7"
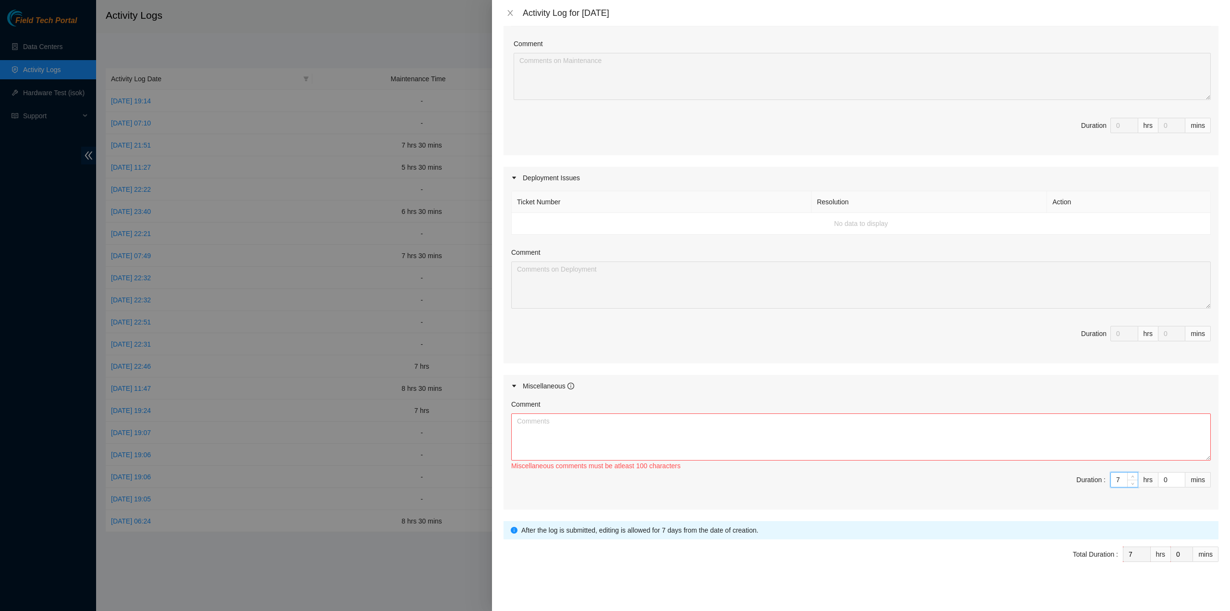
type input "7"
type input "3"
type input "30"
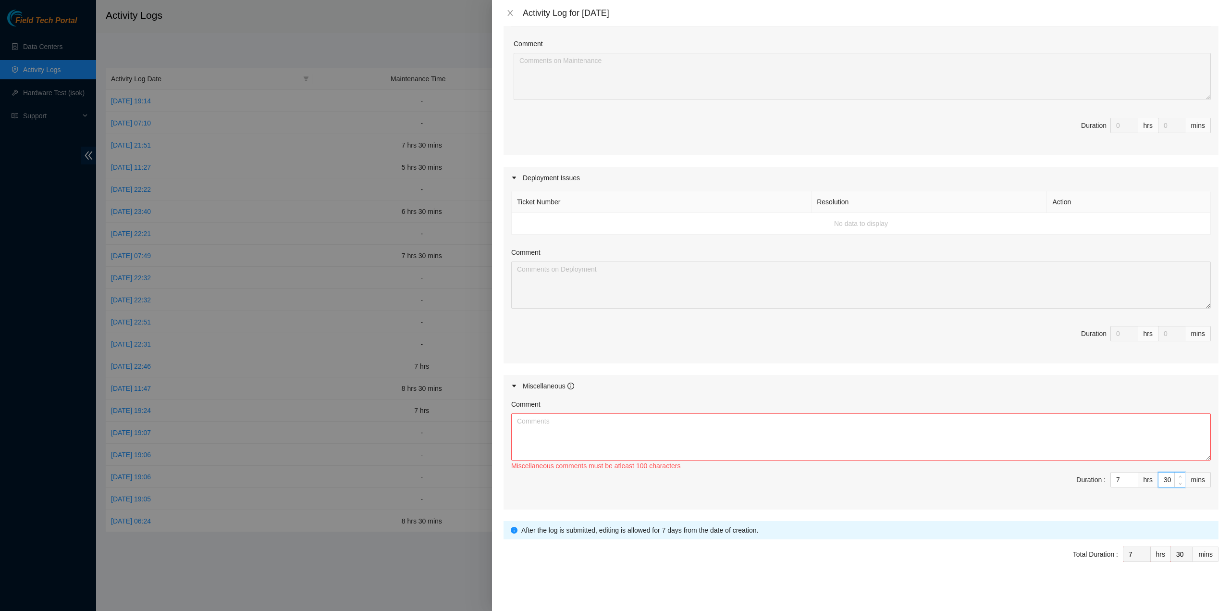
type input "30"
click at [821, 416] on textarea "Comment" at bounding box center [861, 436] width 700 height 47
click at [818, 430] on textarea "Comment" at bounding box center [861, 436] width 700 height 47
paste textarea "[Global-field-techs] [Network-docs] [DATE] H&E Guide updates Inbox [PERSON_NAME…"
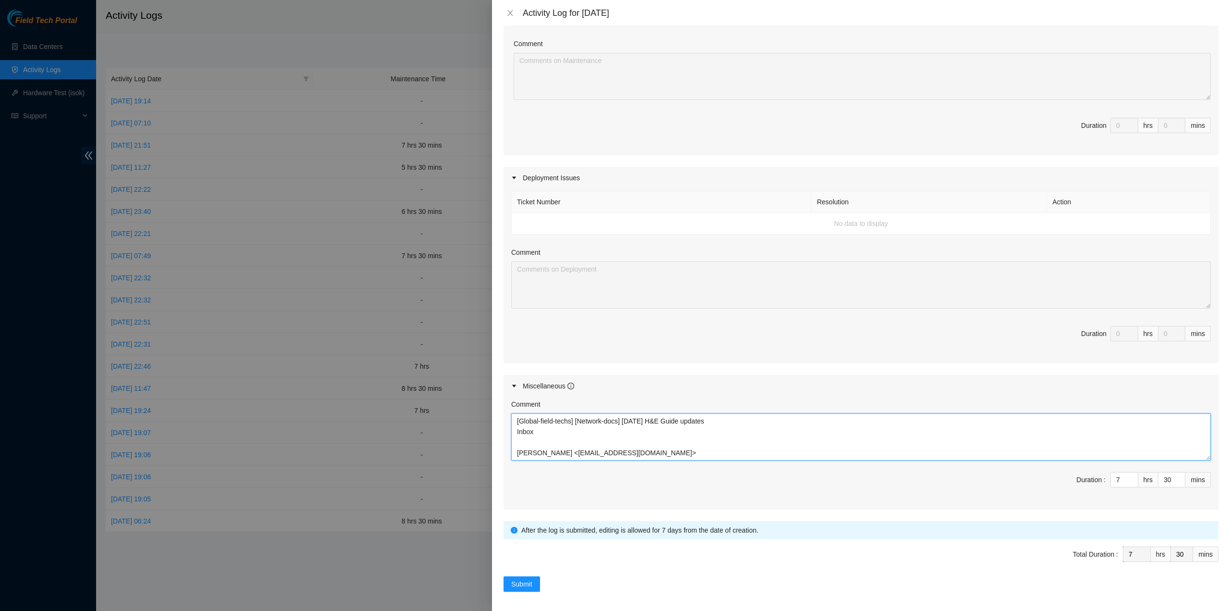
drag, startPoint x: 655, startPoint y: 417, endPoint x: 624, endPoint y: 415, distance: 31.3
click at [624, 415] on textarea "[Global-field-techs] [Network-docs] [DATE] H&E Guide updates Inbox [PERSON_NAME…" at bounding box center [861, 436] width 700 height 47
click at [675, 448] on textarea "[Global-field-techs] [Network-docs] 2025 H&E Guide updates Inbox [PERSON_NAME] …" at bounding box center [861, 436] width 700 height 47
type textarea "[Global-field-techs] [Network-docs] 2025 H&E Guide updates Inbox [PERSON_NAME] …"
click at [528, 578] on span "Submit" at bounding box center [521, 583] width 21 height 11
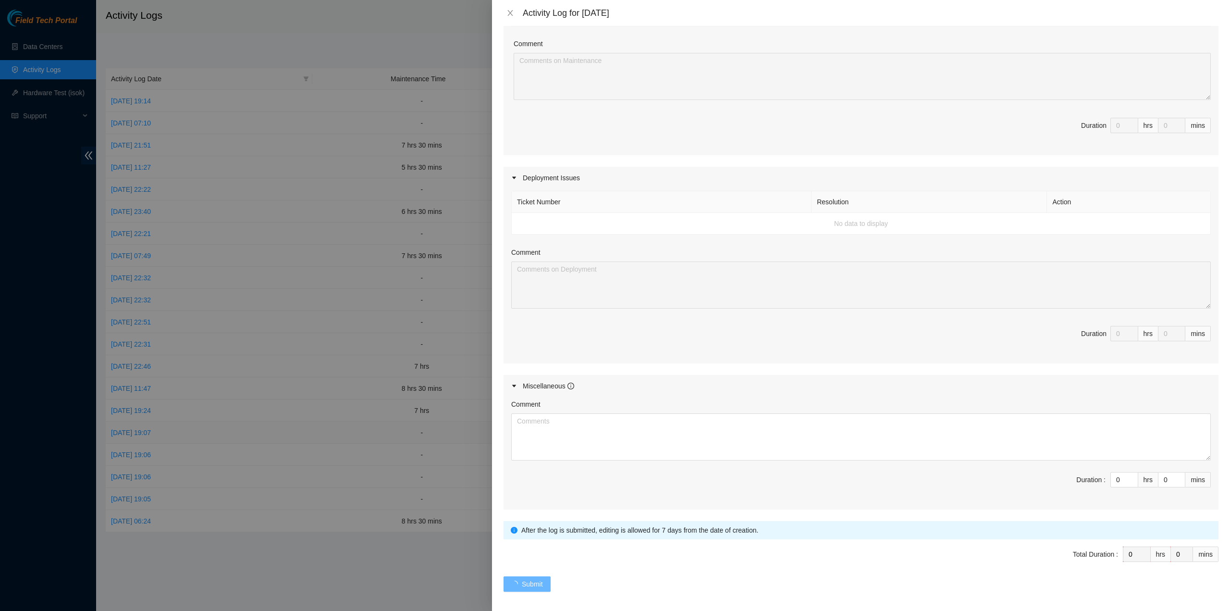
scroll to position [0, 0]
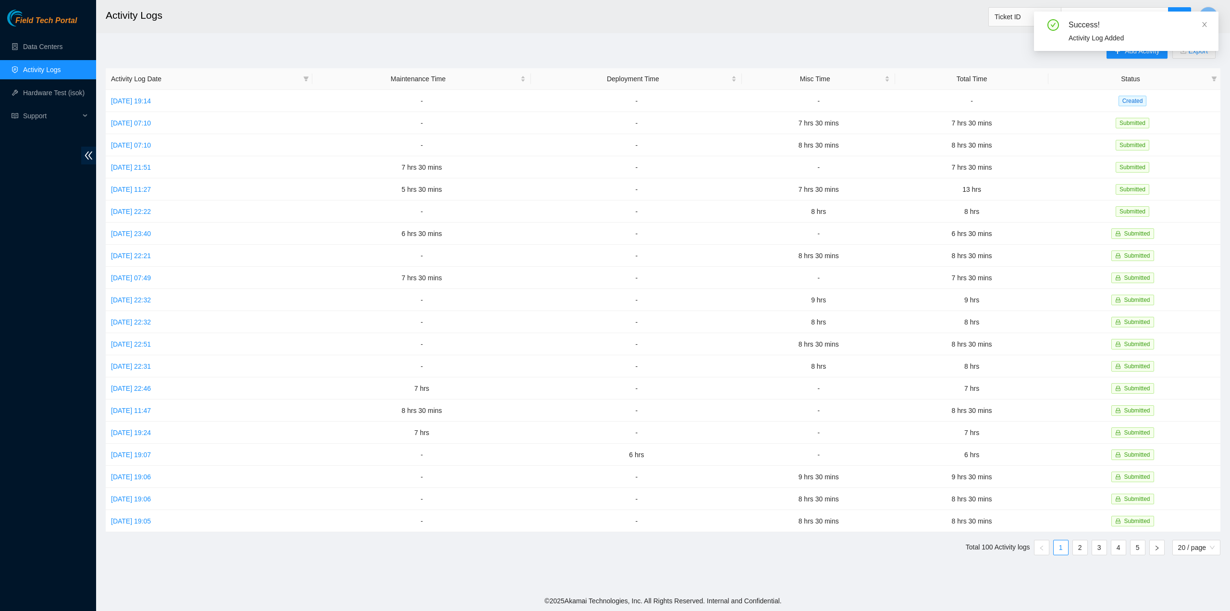
drag, startPoint x: 1204, startPoint y: 22, endPoint x: 1193, endPoint y: 30, distance: 14.1
click at [1204, 22] on icon "close" at bounding box center [1204, 24] width 7 height 7
click at [151, 100] on link "[DATE] 19:14" at bounding box center [131, 101] width 40 height 8
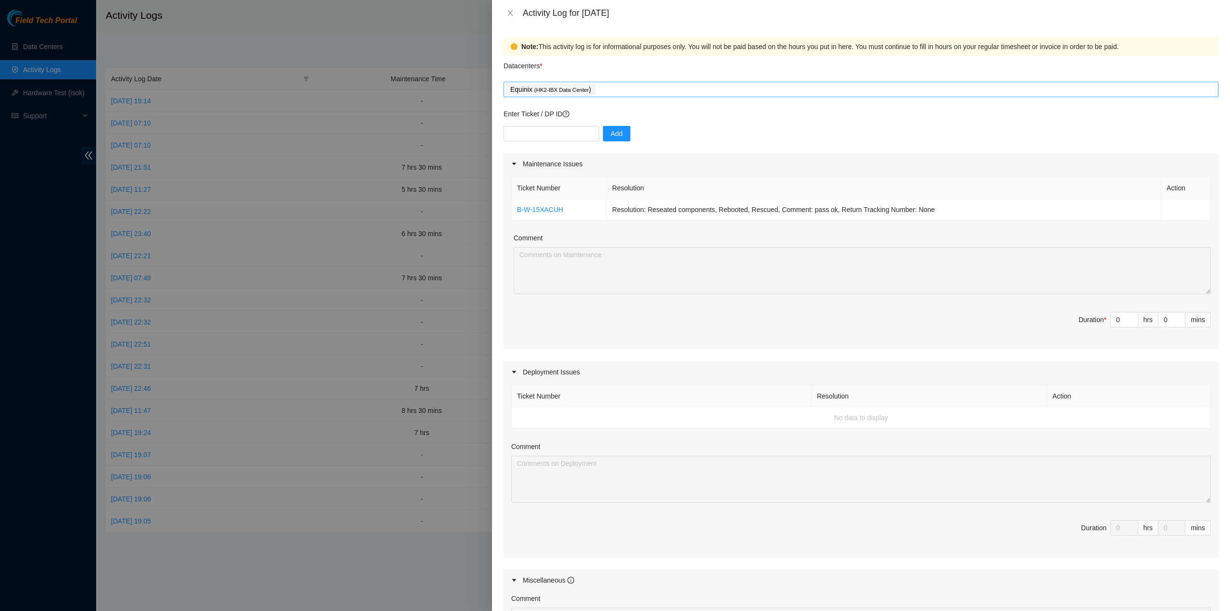
click at [632, 93] on div "Equinix ( HK2-IBX Data Center )" at bounding box center [861, 89] width 710 height 13
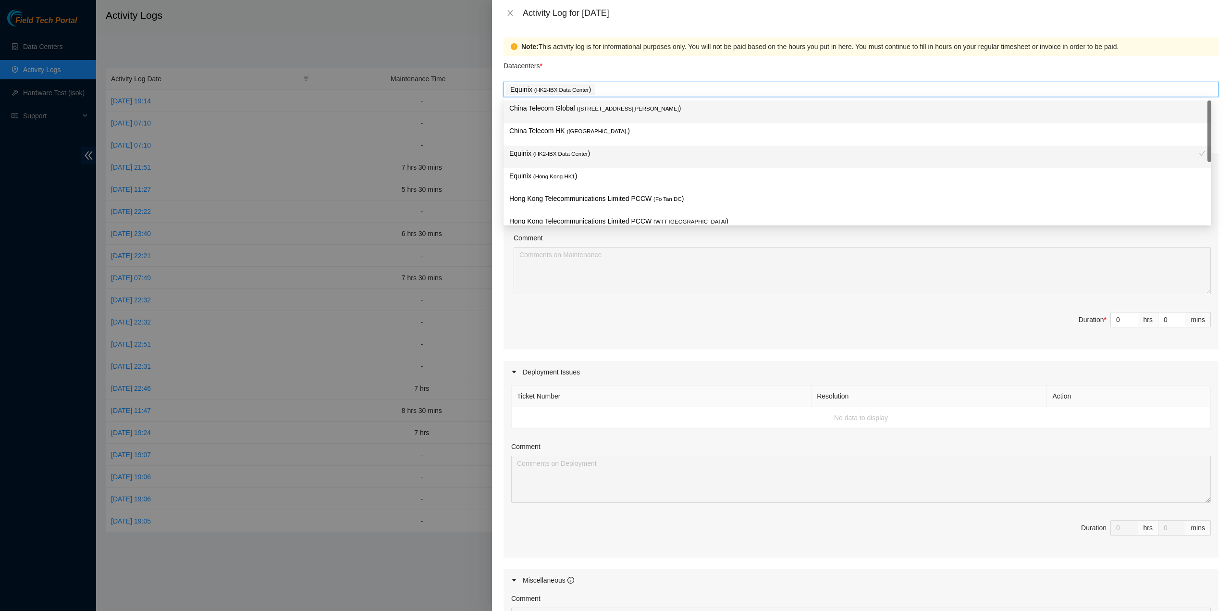
click at [621, 115] on div "China Telecom Global ( [STREET_ADDRESS][PERSON_NAME] )" at bounding box center [857, 112] width 696 height 18
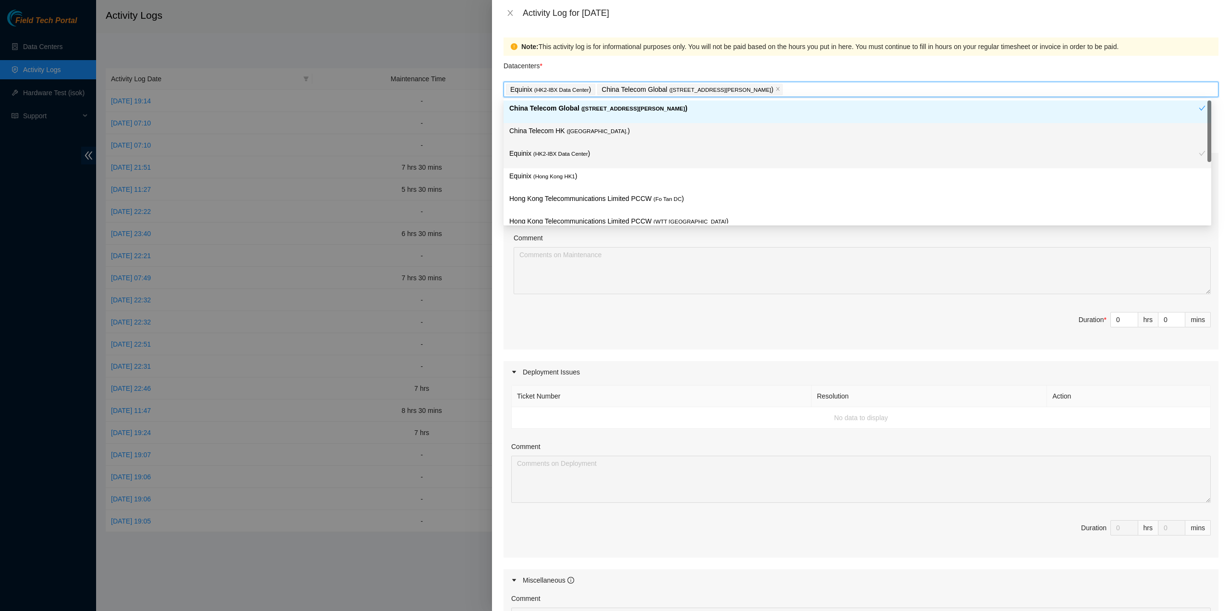
click at [587, 138] on div "China Telecom HK ( [GEOGRAPHIC_DATA] )" at bounding box center [857, 134] width 696 height 18
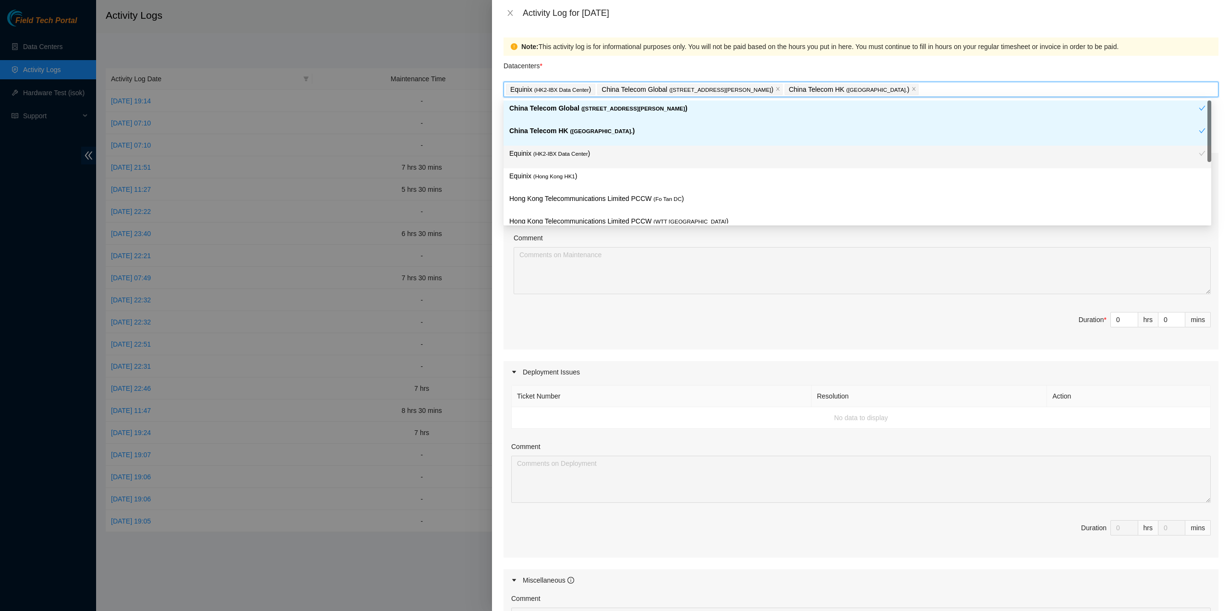
click at [566, 61] on div "Datacenters *" at bounding box center [861, 69] width 715 height 26
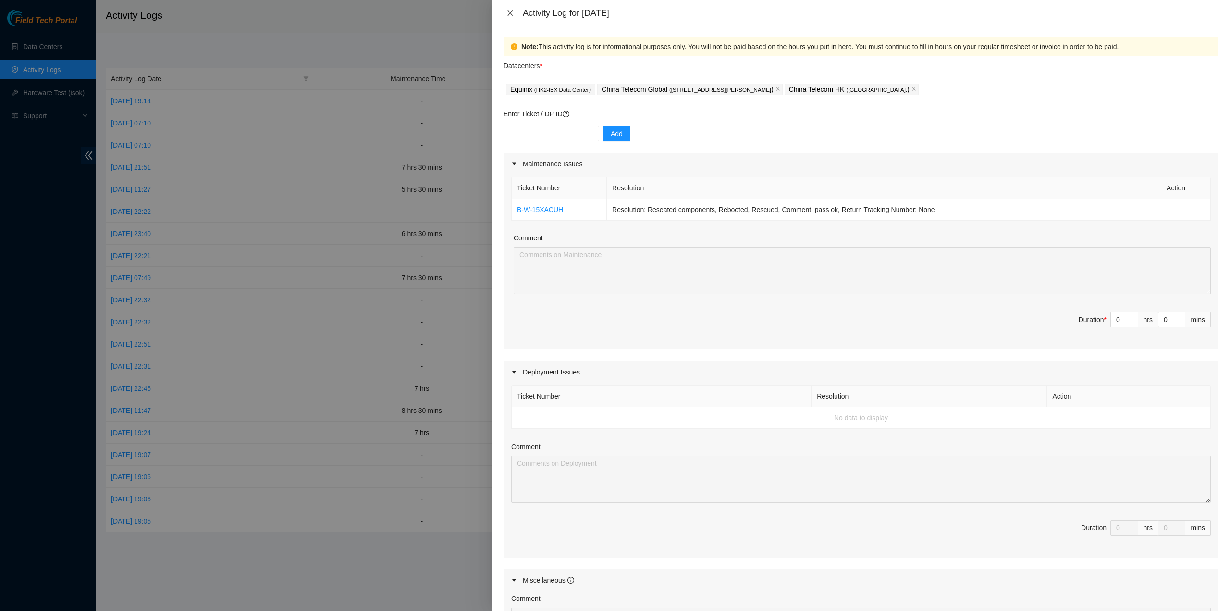
click at [505, 15] on button "Close" at bounding box center [510, 13] width 13 height 9
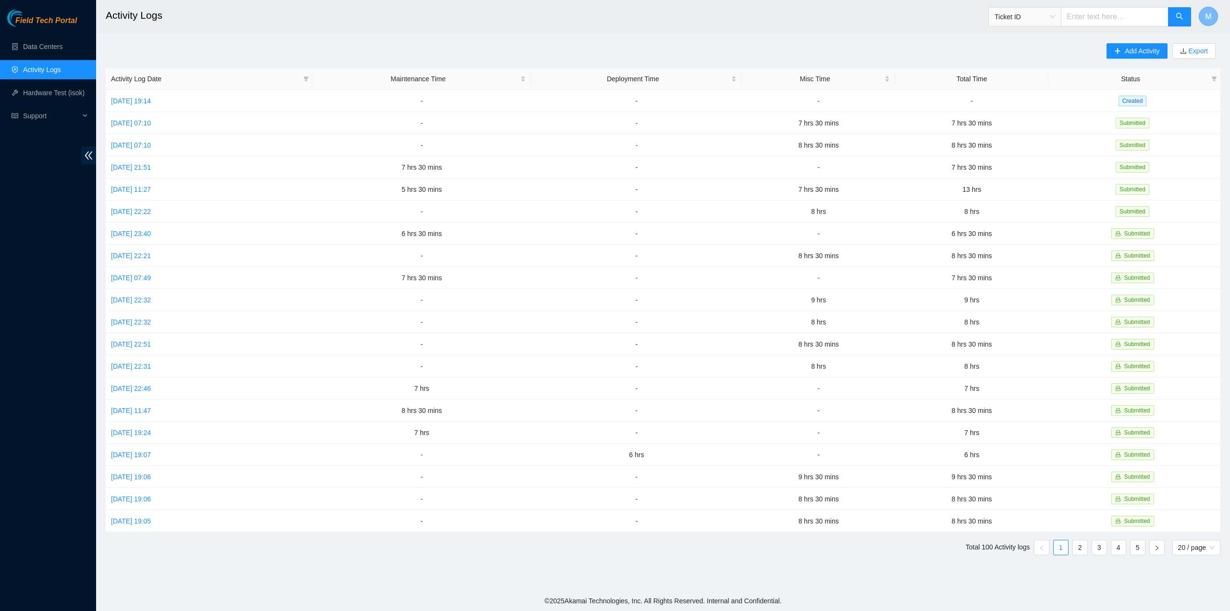
click at [1205, 14] on span "M" at bounding box center [1208, 17] width 6 height 12
click at [1147, 82] on link "Logout" at bounding box center [1136, 85] width 21 height 8
